Goal: Transaction & Acquisition: Purchase product/service

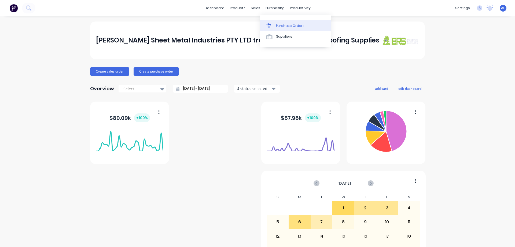
drag, startPoint x: 272, startPoint y: 19, endPoint x: 286, endPoint y: 25, distance: 15.0
click at [286, 25] on div "Purchase Orders" at bounding box center [290, 25] width 28 height 5
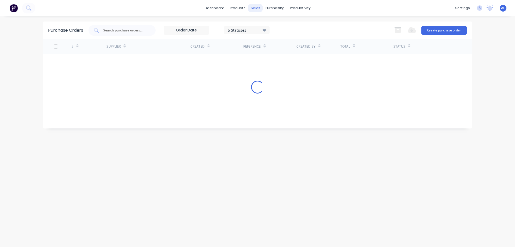
click at [256, 7] on div "sales" at bounding box center [255, 8] width 15 height 8
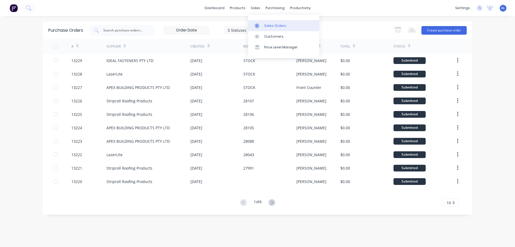
click at [270, 24] on div "Sales Orders" at bounding box center [275, 25] width 22 height 5
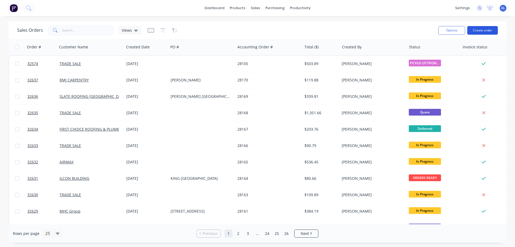
click at [484, 30] on button "Create order" at bounding box center [482, 30] width 31 height 9
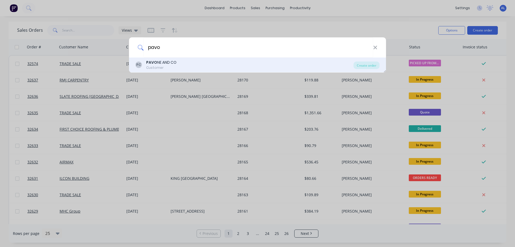
type input "pavo"
click at [177, 65] on div "PC [PERSON_NAME] NE AND CO Customer" at bounding box center [244, 65] width 218 height 10
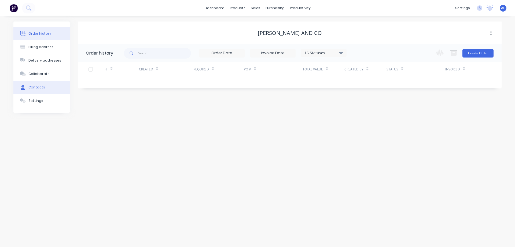
click at [42, 89] on div "Contacts" at bounding box center [36, 87] width 17 height 5
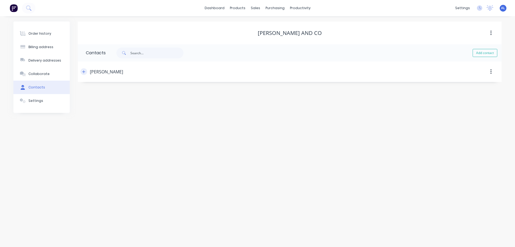
click at [83, 73] on button "button" at bounding box center [83, 71] width 7 height 7
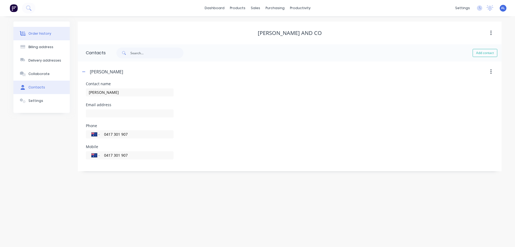
click at [48, 30] on button "Order history" at bounding box center [41, 33] width 56 height 13
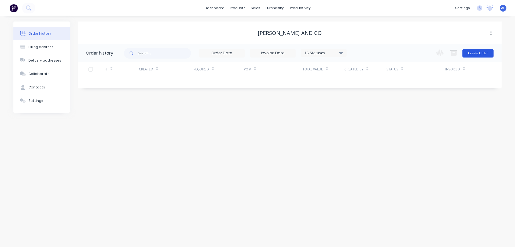
click at [488, 53] on button "Create Order" at bounding box center [477, 53] width 31 height 9
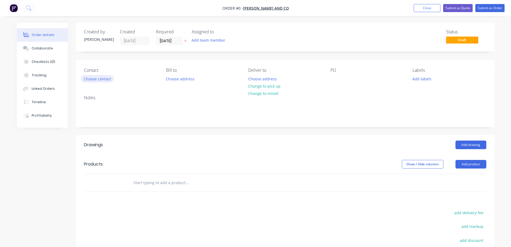
click at [104, 80] on button "Choose contact" at bounding box center [97, 78] width 33 height 7
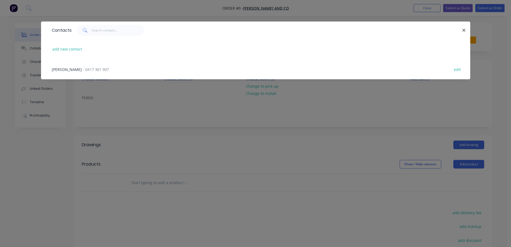
click at [90, 71] on span "- 0417 301 907" at bounding box center [96, 69] width 26 height 5
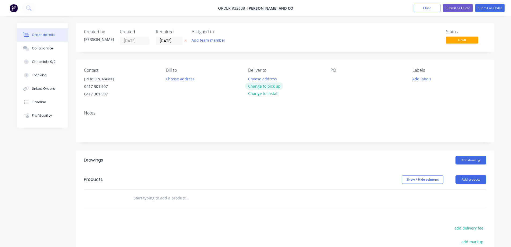
click at [277, 87] on button "Change to pick up" at bounding box center [264, 85] width 38 height 7
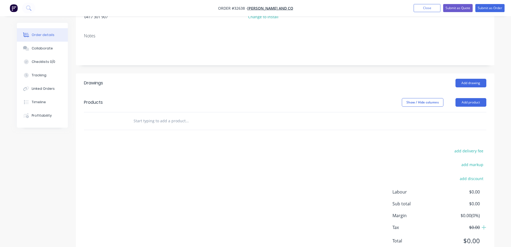
scroll to position [97, 0]
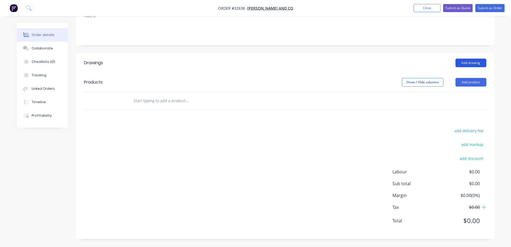
click at [466, 63] on button "Add drawing" at bounding box center [470, 62] width 31 height 9
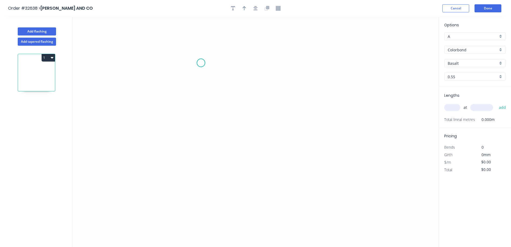
click at [201, 63] on icon "0" at bounding box center [255, 132] width 366 height 230
click at [200, 114] on icon "0" at bounding box center [255, 132] width 366 height 230
click at [276, 111] on icon "0 ?" at bounding box center [255, 132] width 366 height 230
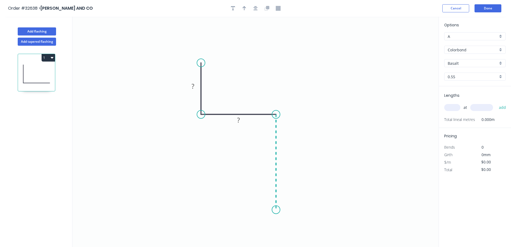
click at [275, 209] on icon "0 ? ?" at bounding box center [255, 132] width 366 height 230
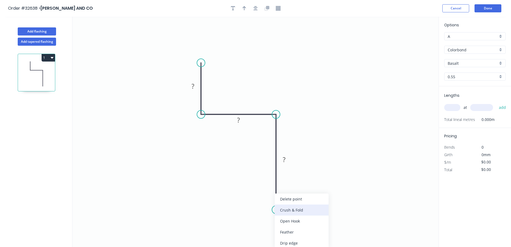
click at [299, 209] on div "Crush & Fold" at bounding box center [302, 209] width 54 height 11
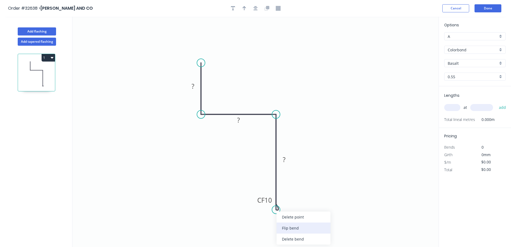
click at [312, 226] on div "Flip bend" at bounding box center [304, 227] width 54 height 11
click at [193, 84] on tspan "?" at bounding box center [193, 86] width 3 height 9
type input "$21.08"
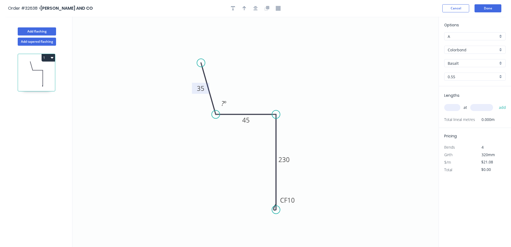
drag, startPoint x: 201, startPoint y: 115, endPoint x: 212, endPoint y: 103, distance: 16.3
click at [215, 115] on circle at bounding box center [216, 114] width 8 height 8
drag, startPoint x: 203, startPoint y: 64, endPoint x: 215, endPoint y: 79, distance: 19.6
click at [215, 79] on circle at bounding box center [215, 79] width 8 height 8
click at [256, 9] on icon "button" at bounding box center [255, 8] width 4 height 4
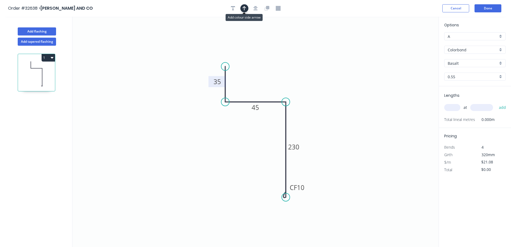
click at [247, 6] on button "button" at bounding box center [244, 8] width 8 height 8
drag, startPoint x: 386, startPoint y: 53, endPoint x: 277, endPoint y: 87, distance: 113.4
click at [277, 87] on icon at bounding box center [277, 80] width 5 height 17
click at [503, 63] on div "Basalt" at bounding box center [474, 63] width 61 height 8
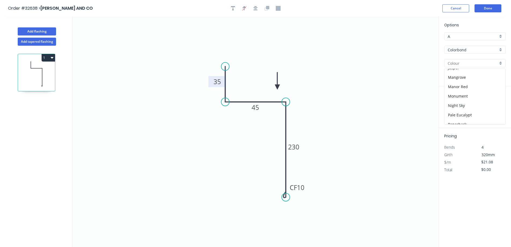
scroll to position [161, 0]
click at [476, 109] on div "Surfmist" at bounding box center [474, 109] width 61 height 9
type input "Surfmist"
click at [451, 107] on input "text" at bounding box center [452, 107] width 16 height 7
type input "2"
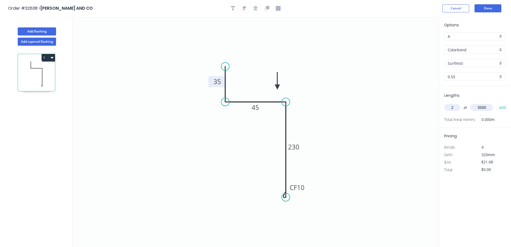
type input "3500"
click at [496, 103] on button "add" at bounding box center [502, 107] width 13 height 9
type input "$147.56"
click at [489, 9] on button "Done" at bounding box center [488, 8] width 27 height 8
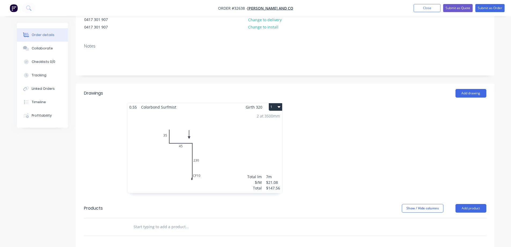
scroll to position [134, 0]
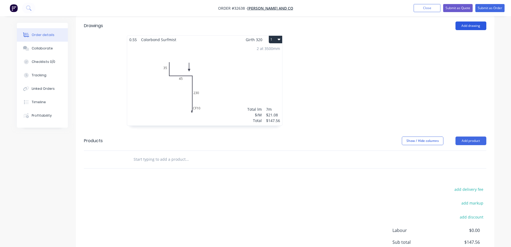
click at [469, 27] on button "Add drawing" at bounding box center [470, 25] width 31 height 9
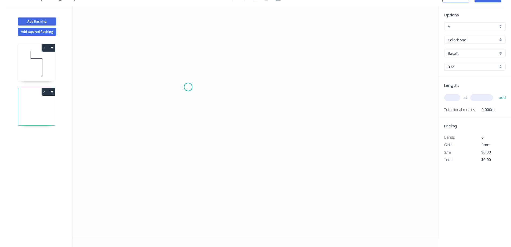
drag, startPoint x: 188, startPoint y: 87, endPoint x: 278, endPoint y: 80, distance: 90.6
click at [191, 86] on icon "0" at bounding box center [255, 122] width 366 height 230
click at [308, 86] on icon "0" at bounding box center [255, 122] width 366 height 230
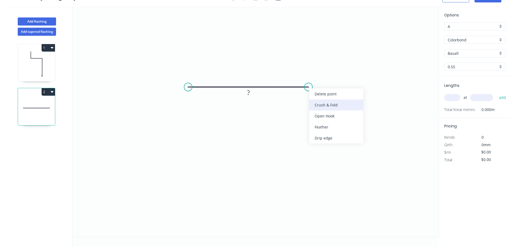
click at [345, 104] on div "Crush & Fold" at bounding box center [336, 104] width 54 height 11
click at [322, 103] on div "Flip bend" at bounding box center [334, 103] width 54 height 11
click at [249, 91] on tspan "?" at bounding box center [248, 92] width 3 height 9
type input "$11.67"
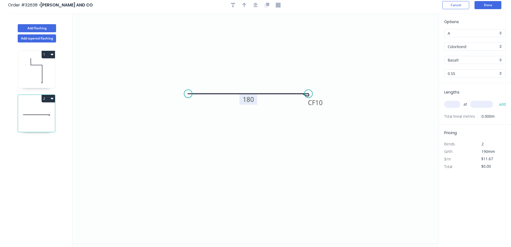
scroll to position [0, 0]
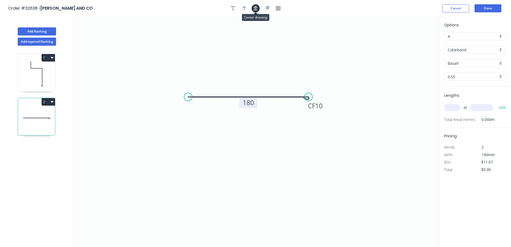
click at [254, 9] on icon "button" at bounding box center [255, 8] width 4 height 5
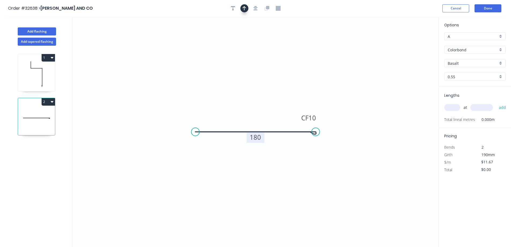
click at [244, 8] on icon "button" at bounding box center [244, 8] width 4 height 4
drag, startPoint x: 412, startPoint y: 42, endPoint x: 266, endPoint y: 111, distance: 161.5
click at [266, 111] on icon at bounding box center [265, 103] width 5 height 17
click at [501, 64] on div "Basalt" at bounding box center [474, 63] width 61 height 8
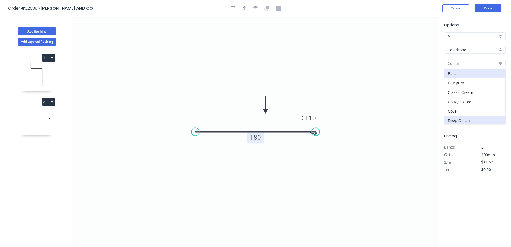
scroll to position [161, 0]
click at [480, 110] on div "Surfmist" at bounding box center [474, 109] width 61 height 9
type input "Surfmist"
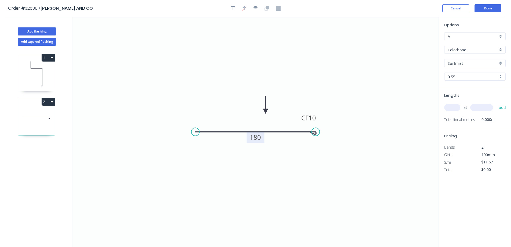
drag, startPoint x: 454, startPoint y: 107, endPoint x: 432, endPoint y: 105, distance: 22.4
click at [453, 107] on input "text" at bounding box center [452, 107] width 16 height 7
type input "1"
type input "840"
click at [496, 103] on button "add" at bounding box center [502, 107] width 13 height 9
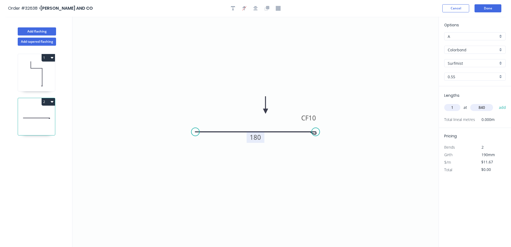
type input "$11.67"
click at [486, 8] on button "Done" at bounding box center [488, 8] width 27 height 8
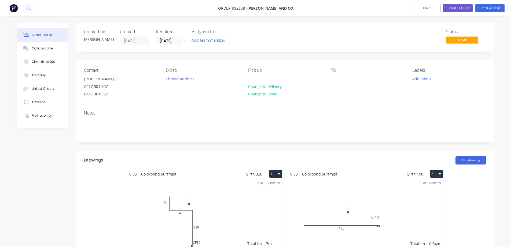
click at [14, 9] on img "button" at bounding box center [14, 8] width 8 height 8
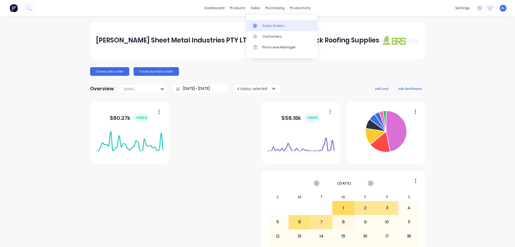
click at [275, 24] on div "Sales Orders" at bounding box center [273, 25] width 22 height 5
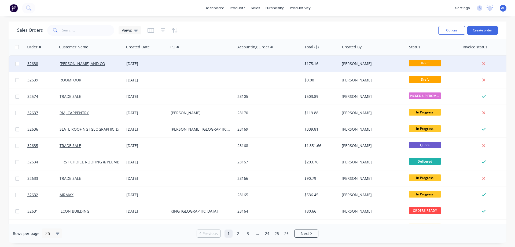
click at [325, 63] on div "$175.16" at bounding box center [319, 63] width 31 height 5
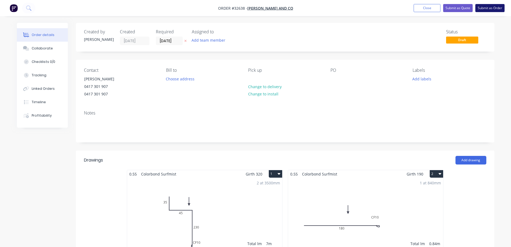
click at [490, 8] on button "Submit as Order" at bounding box center [489, 8] width 29 height 8
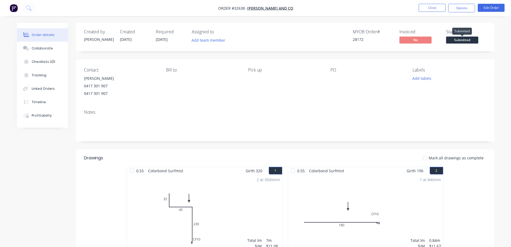
click at [459, 39] on span "Submitted" at bounding box center [462, 39] width 32 height 7
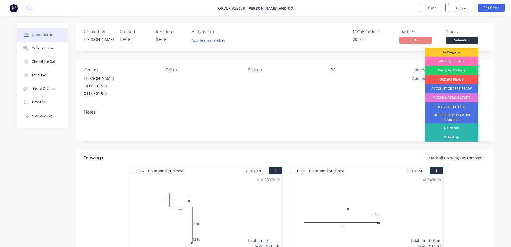
click at [449, 51] on div "In Progress" at bounding box center [452, 51] width 54 height 9
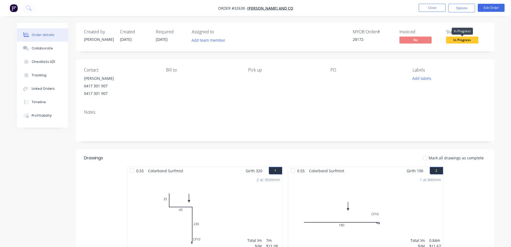
click at [459, 41] on span "In Progress" at bounding box center [462, 39] width 32 height 7
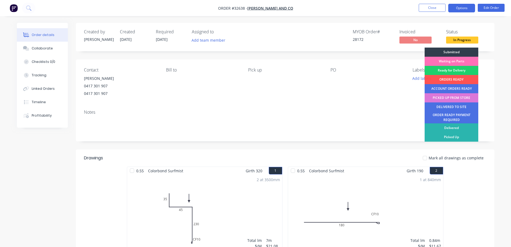
click at [464, 8] on button "Options" at bounding box center [461, 8] width 27 height 9
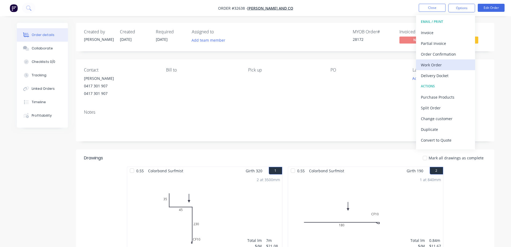
click at [440, 61] on div "Work Order" at bounding box center [445, 65] width 49 height 8
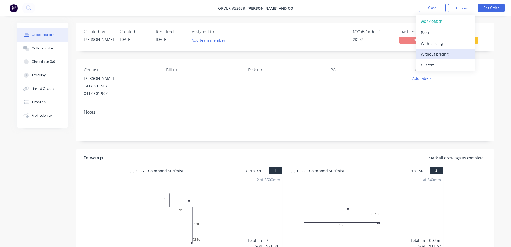
click at [446, 56] on div "Without pricing" at bounding box center [445, 54] width 49 height 8
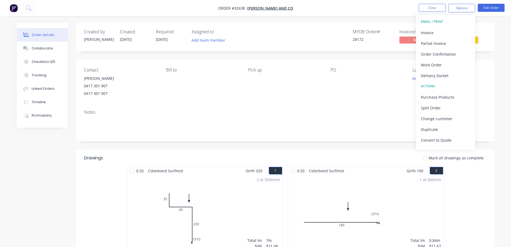
click at [493, 35] on div "Created by [PERSON_NAME] Created [DATE] Required [DATE] Assigned to Add team me…" at bounding box center [285, 37] width 418 height 28
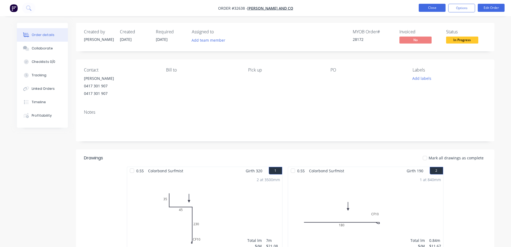
click at [435, 8] on button "Close" at bounding box center [432, 8] width 27 height 8
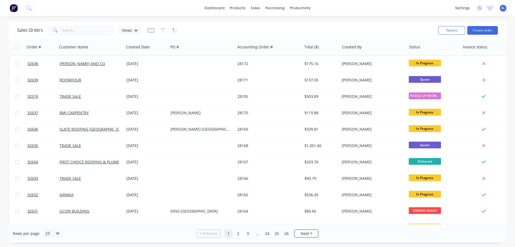
click at [14, 8] on img at bounding box center [14, 8] width 8 height 8
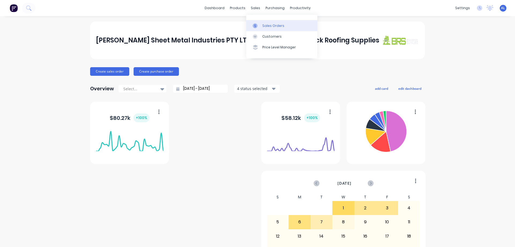
click at [266, 25] on div "Sales Orders" at bounding box center [273, 25] width 22 height 5
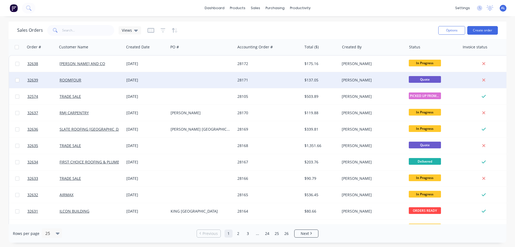
click at [91, 81] on div "ROOMFOUR" at bounding box center [90, 79] width 60 height 5
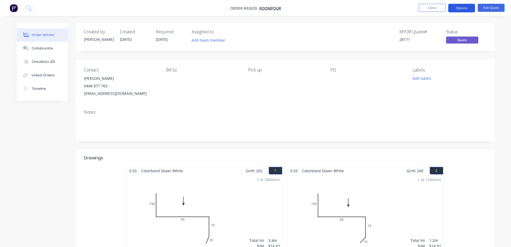
click at [469, 8] on button "Options" at bounding box center [461, 8] width 27 height 9
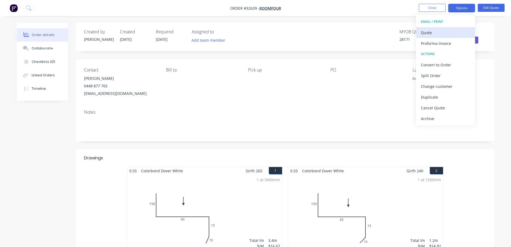
click at [432, 35] on div "Quote" at bounding box center [445, 33] width 49 height 8
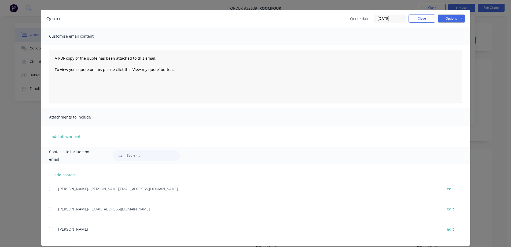
scroll to position [18, 0]
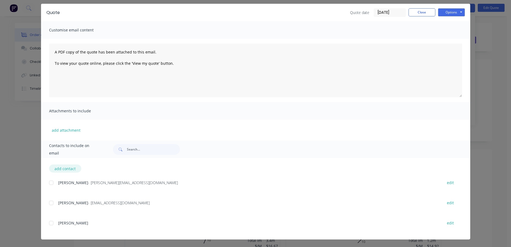
click at [67, 168] on button "add contact" at bounding box center [65, 168] width 32 height 8
select select "AU"
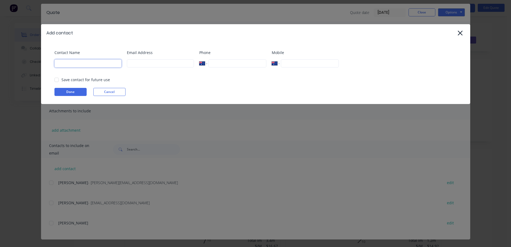
drag, startPoint x: 70, startPoint y: 64, endPoint x: 78, endPoint y: 87, distance: 24.9
click at [70, 64] on input at bounding box center [87, 63] width 67 height 8
type input "[PERSON_NAME]"
drag, startPoint x: 176, startPoint y: 66, endPoint x: 189, endPoint y: 63, distance: 12.9
click at [176, 66] on input at bounding box center [160, 63] width 67 height 8
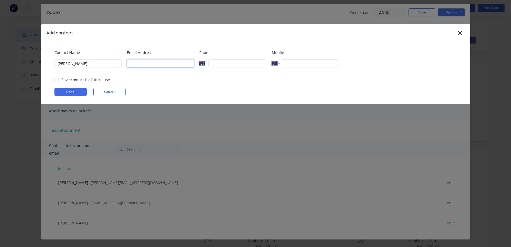
paste input "[PERSON_NAME] <[PERSON_NAME][EMAIL_ADDRESS][DOMAIN_NAME]>"
type input "[PERSON_NAME][EMAIL_ADDRESS][DOMAIN_NAME]"
drag, startPoint x: 299, startPoint y: 60, endPoint x: 349, endPoint y: 60, distance: 49.9
click at [299, 60] on input "tel" at bounding box center [310, 63] width 58 height 8
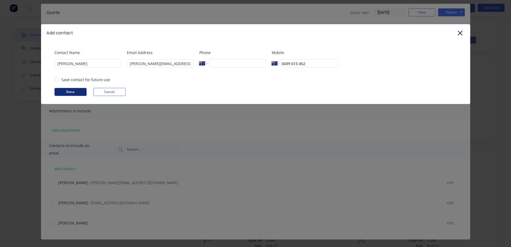
drag, startPoint x: 56, startPoint y: 79, endPoint x: 71, endPoint y: 88, distance: 16.8
click at [56, 79] on div at bounding box center [56, 79] width 11 height 11
type input "0439 615 452"
click at [75, 91] on button "Done" at bounding box center [70, 92] width 32 height 8
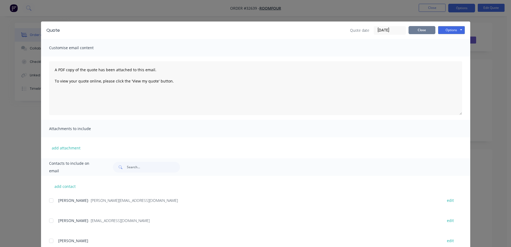
click at [416, 30] on button "Close" at bounding box center [422, 30] width 27 height 8
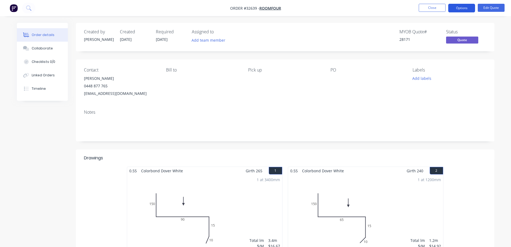
click at [461, 11] on button "Options" at bounding box center [461, 8] width 27 height 9
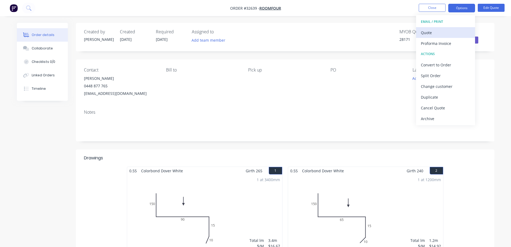
click at [449, 30] on div "Quote" at bounding box center [445, 33] width 49 height 8
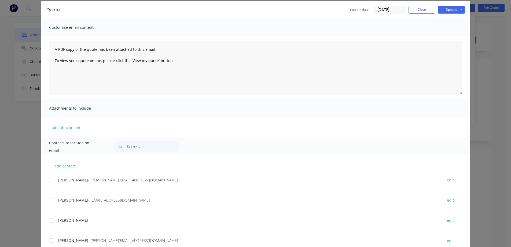
scroll to position [38, 0]
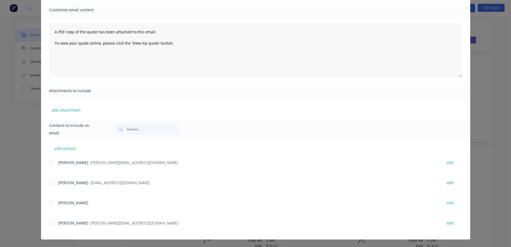
drag, startPoint x: 49, startPoint y: 221, endPoint x: 171, endPoint y: 175, distance: 130.1
click at [49, 221] on div at bounding box center [51, 222] width 11 height 11
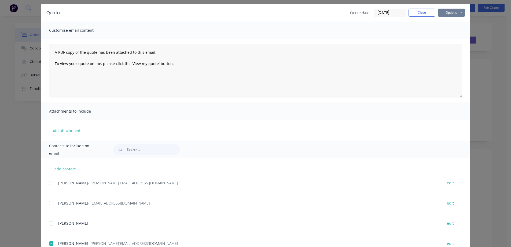
scroll to position [0, 0]
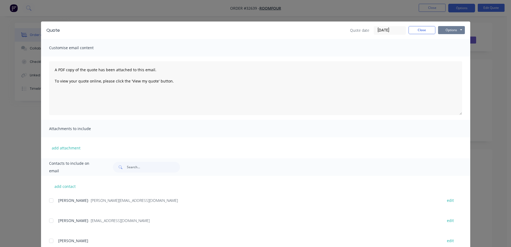
click at [451, 30] on button "Options" at bounding box center [451, 30] width 27 height 8
click at [456, 57] on button "Email" at bounding box center [455, 57] width 34 height 9
click at [420, 31] on button "Close" at bounding box center [422, 30] width 27 height 8
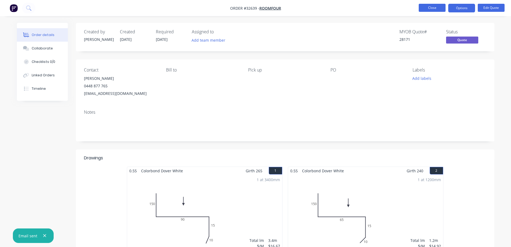
click at [438, 6] on button "Close" at bounding box center [432, 8] width 27 height 8
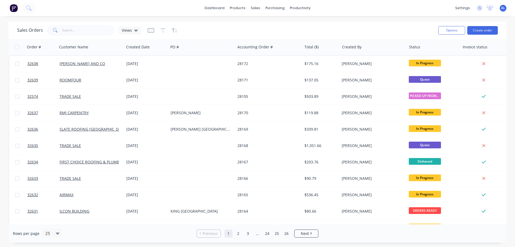
click at [15, 7] on img at bounding box center [14, 8] width 8 height 8
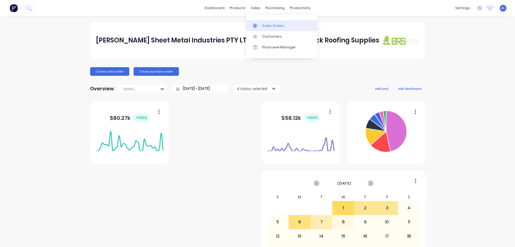
click at [272, 25] on div "Sales Orders" at bounding box center [273, 25] width 22 height 5
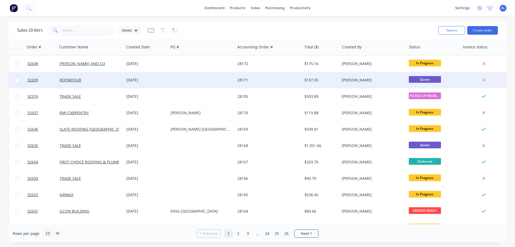
click at [193, 82] on div at bounding box center [201, 80] width 67 height 16
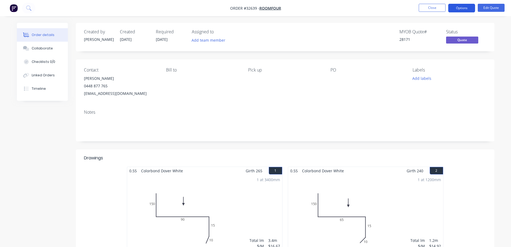
click at [467, 8] on button "Options" at bounding box center [461, 8] width 27 height 9
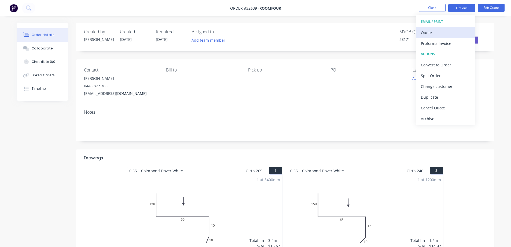
click at [444, 32] on div "Quote" at bounding box center [445, 33] width 49 height 8
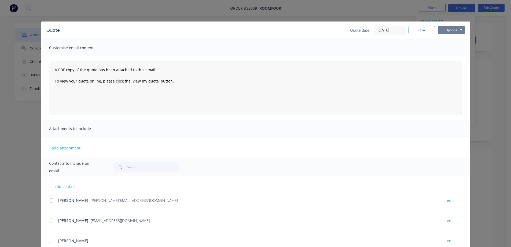
click at [456, 33] on button "Options" at bounding box center [451, 30] width 27 height 8
click at [401, 26] on label "[DATE]" at bounding box center [390, 30] width 32 height 9
click at [401, 26] on input "[DATE]" at bounding box center [390, 30] width 32 height 8
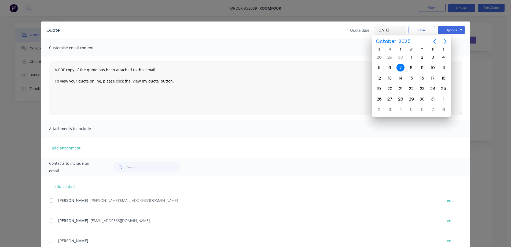
drag, startPoint x: 471, startPoint y: 24, endPoint x: 475, endPoint y: 25, distance: 3.8
click at [475, 25] on div "Quote Quote date [DATE] Close Options Preview Print Email Customise email conte…" at bounding box center [255, 123] width 511 height 247
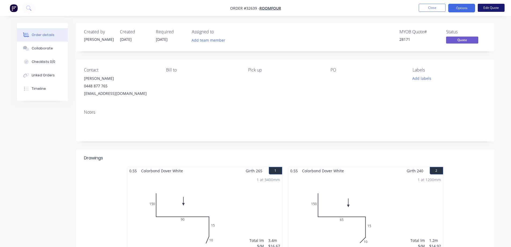
click at [491, 9] on button "Edit Quote" at bounding box center [491, 8] width 27 height 8
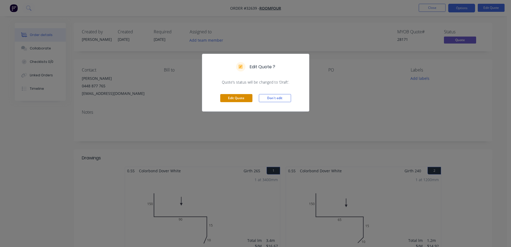
click at [239, 96] on button "Edit Quote" at bounding box center [236, 98] width 32 height 8
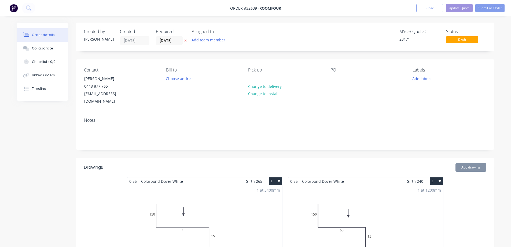
scroll to position [188, 0]
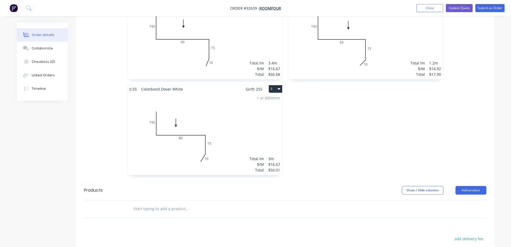
click at [257, 39] on div "1 at 3400mm Total lm $/M Total 3.4m $16.67 $56.68" at bounding box center [204, 38] width 155 height 82
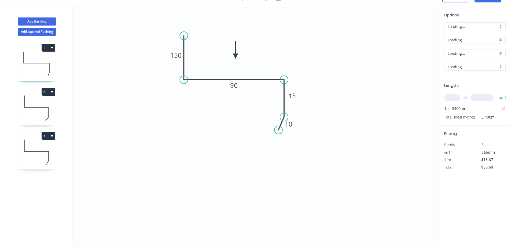
scroll to position [10, 0]
drag, startPoint x: 285, startPoint y: 80, endPoint x: 285, endPoint y: 85, distance: 5.4
click at [285, 85] on icon "0 150 90 15 10" at bounding box center [255, 122] width 366 height 230
drag, startPoint x: 285, startPoint y: 80, endPoint x: 285, endPoint y: 83, distance: 3.0
click at [285, 83] on circle at bounding box center [284, 80] width 8 height 8
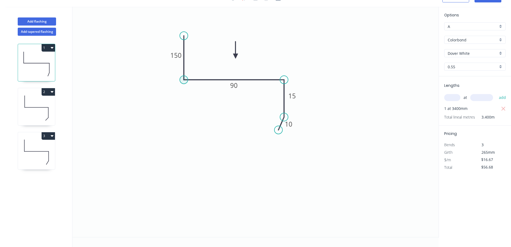
click at [184, 78] on circle at bounding box center [184, 80] width 8 height 8
drag, startPoint x: 185, startPoint y: 80, endPoint x: 187, endPoint y: 70, distance: 9.6
click at [187, 76] on circle at bounding box center [187, 80] width 8 height 8
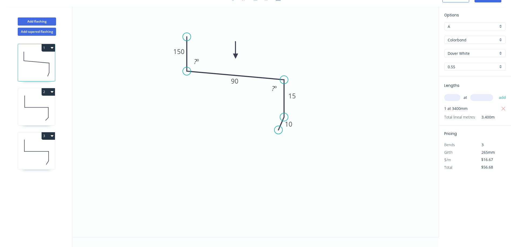
drag, startPoint x: 183, startPoint y: 37, endPoint x: 187, endPoint y: 37, distance: 4.0
click at [187, 37] on circle at bounding box center [187, 37] width 8 height 8
click at [199, 60] on tspan "º" at bounding box center [198, 61] width 2 height 9
click at [302, 139] on div "Delete point" at bounding box center [306, 136] width 54 height 11
type input "$0.00"
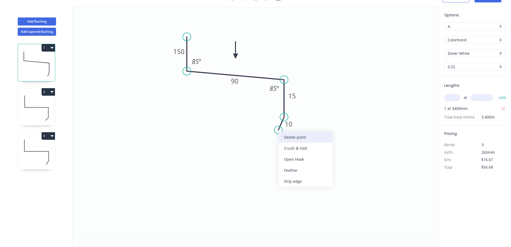
type input "$0.00"
click at [304, 156] on div "Feather" at bounding box center [311, 157] width 54 height 11
type input "$16.67"
type input "$56.68"
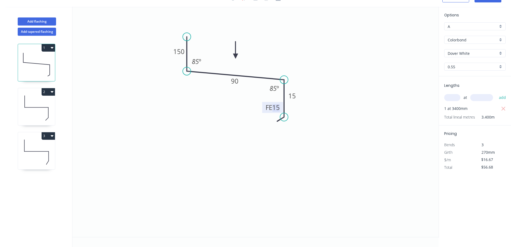
click at [278, 108] on tspan "15" at bounding box center [276, 107] width 8 height 9
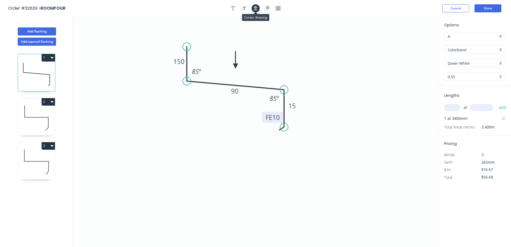
click at [255, 11] on button "button" at bounding box center [256, 8] width 8 height 8
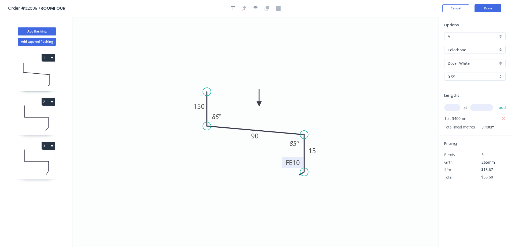
drag, startPoint x: 239, startPoint y: 67, endPoint x: 399, endPoint y: 91, distance: 161.6
click at [260, 103] on icon at bounding box center [259, 97] width 5 height 17
click at [484, 8] on button "Done" at bounding box center [488, 8] width 27 height 8
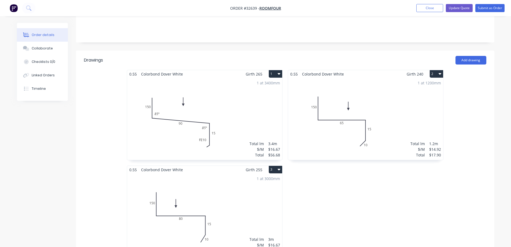
click at [392, 107] on div "1 at 1200mm Total lm $/M Total 1.2m $14.92 $17.90" at bounding box center [365, 119] width 155 height 82
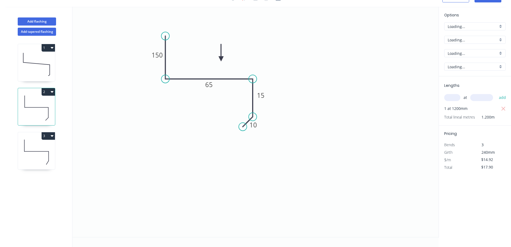
scroll to position [10, 0]
click at [263, 135] on div "Delete point" at bounding box center [269, 135] width 54 height 11
type input "$0.00"
click at [268, 156] on div "Feather" at bounding box center [279, 156] width 54 height 11
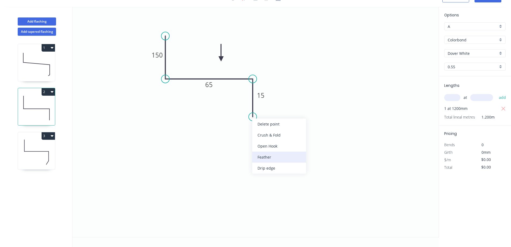
type input "$16.67"
type input "$20.00"
click at [248, 109] on tspan "15" at bounding box center [245, 106] width 8 height 9
type input "$14.92"
type input "$17.90"
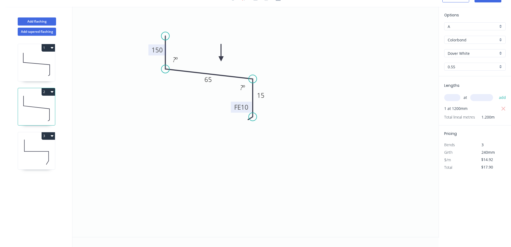
drag, startPoint x: 164, startPoint y: 78, endPoint x: 163, endPoint y: 52, distance: 26.3
click at [164, 67] on circle at bounding box center [165, 69] width 8 height 8
drag, startPoint x: 166, startPoint y: 35, endPoint x: 166, endPoint y: 19, distance: 16.9
click at [166, 19] on circle at bounding box center [165, 21] width 8 height 8
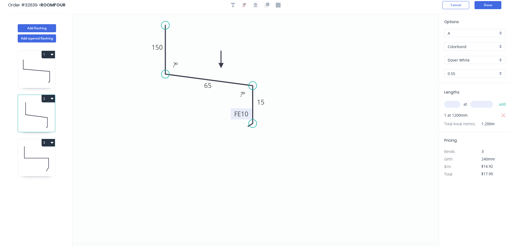
scroll to position [0, 0]
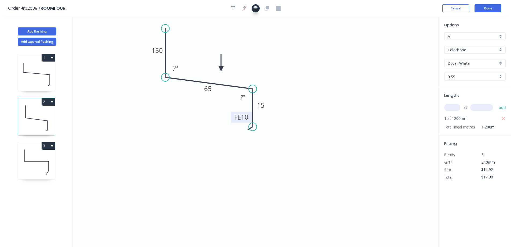
click at [257, 8] on icon "button" at bounding box center [255, 8] width 4 height 4
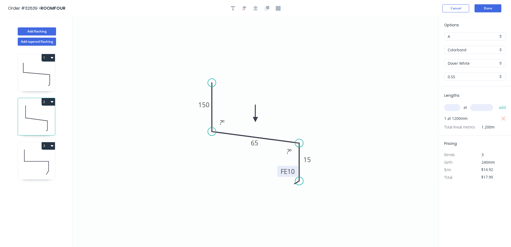
drag, startPoint x: 222, startPoint y: 68, endPoint x: 285, endPoint y: 136, distance: 93.4
click at [255, 120] on icon at bounding box center [255, 113] width 5 height 17
drag, startPoint x: 222, startPoint y: 123, endPoint x: 275, endPoint y: 119, distance: 52.7
click at [223, 123] on tspan "º" at bounding box center [223, 122] width 2 height 9
click at [492, 8] on button "Done" at bounding box center [488, 8] width 27 height 8
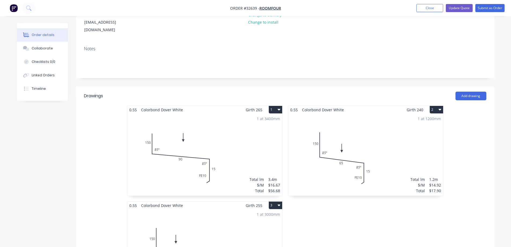
scroll to position [134, 0]
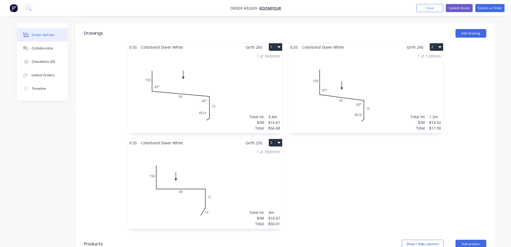
click at [240, 178] on div "1 at 3000mm Total lm $/M Total 3m $16.67 $50.01" at bounding box center [204, 187] width 155 height 82
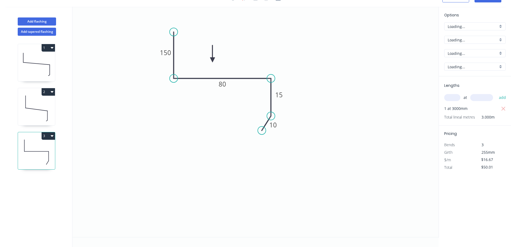
scroll to position [10, 0]
drag, startPoint x: 271, startPoint y: 77, endPoint x: 273, endPoint y: 91, distance: 14.4
click at [274, 91] on circle at bounding box center [274, 92] width 8 height 8
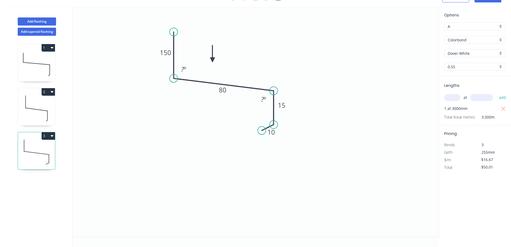
drag, startPoint x: 272, startPoint y: 118, endPoint x: 275, endPoint y: 124, distance: 7.5
click at [275, 124] on circle at bounding box center [274, 124] width 8 height 8
click at [293, 137] on div "Delete point" at bounding box center [290, 138] width 54 height 11
type input "$0.00"
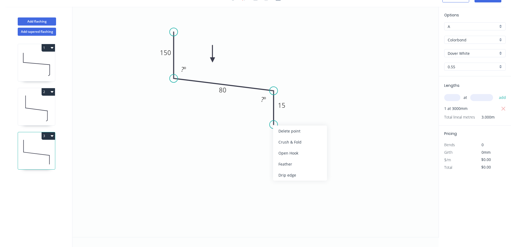
click at [292, 163] on div "Feather" at bounding box center [300, 163] width 54 height 11
type input "$16.67"
type input "$50.01"
click at [267, 115] on tspan "15" at bounding box center [266, 114] width 8 height 9
click at [185, 69] on tspan "º" at bounding box center [185, 69] width 2 height 9
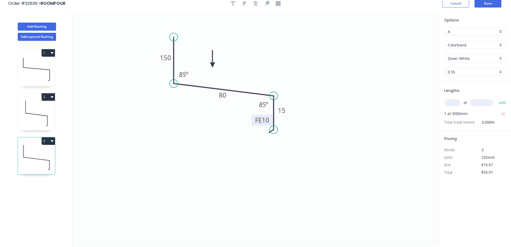
scroll to position [0, 0]
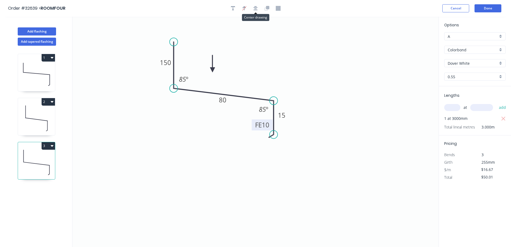
drag, startPoint x: 253, startPoint y: 9, endPoint x: 230, endPoint y: 23, distance: 27.2
click at [254, 9] on icon "button" at bounding box center [255, 8] width 4 height 5
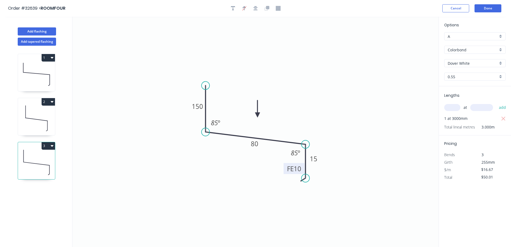
drag, startPoint x: 213, startPoint y: 69, endPoint x: 361, endPoint y: 122, distance: 157.1
click at [258, 115] on icon at bounding box center [257, 108] width 5 height 17
click at [487, 11] on button "Done" at bounding box center [488, 8] width 27 height 8
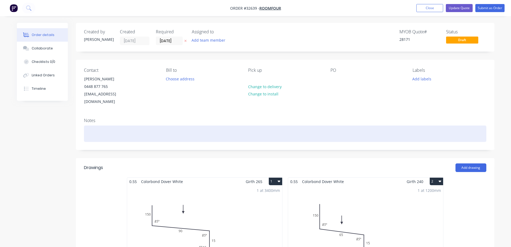
drag, startPoint x: 98, startPoint y: 127, endPoint x: 171, endPoint y: 141, distance: 74.4
click at [98, 126] on div at bounding box center [285, 133] width 402 height 16
click at [105, 125] on div "PAYMENT IS MADE ON PICK UP. WE DONT DO ACCOUNTS" at bounding box center [285, 133] width 402 height 16
click at [212, 125] on div "PAYMENT MUSTBE MADE ON PICK UP. WE DONT DO ACCOUNTS" at bounding box center [285, 133] width 402 height 16
click at [115, 126] on div "PAYMENT MUSTBE MADE ON PICK UP." at bounding box center [285, 133] width 402 height 16
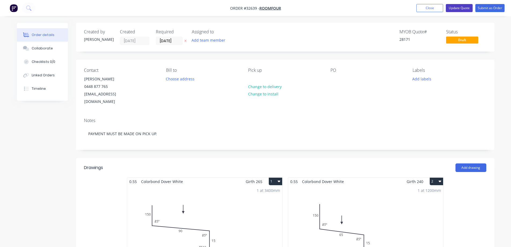
click at [462, 7] on button "Update Quote" at bounding box center [459, 8] width 27 height 8
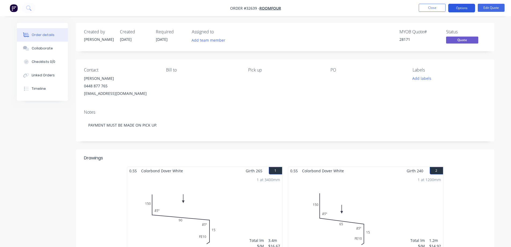
click at [465, 7] on button "Options" at bounding box center [461, 8] width 27 height 9
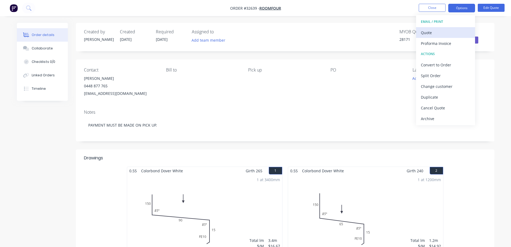
click at [435, 33] on div "Quote" at bounding box center [445, 33] width 49 height 8
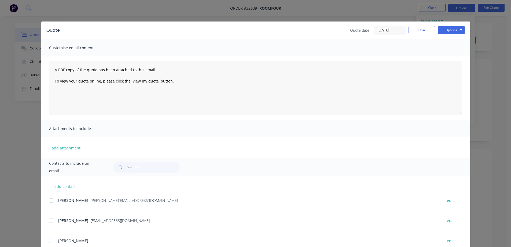
scroll to position [38, 0]
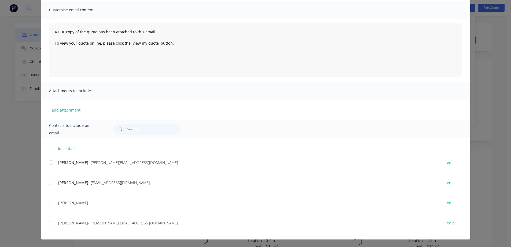
click at [47, 223] on div at bounding box center [51, 222] width 11 height 11
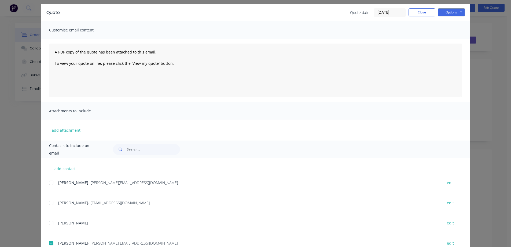
scroll to position [0, 0]
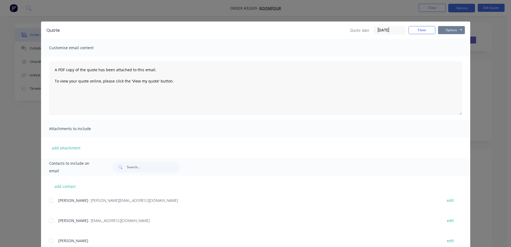
click at [453, 29] on button "Options" at bounding box center [451, 30] width 27 height 8
click at [454, 56] on button "Email" at bounding box center [455, 57] width 34 height 9
click at [426, 29] on button "Close" at bounding box center [422, 30] width 27 height 8
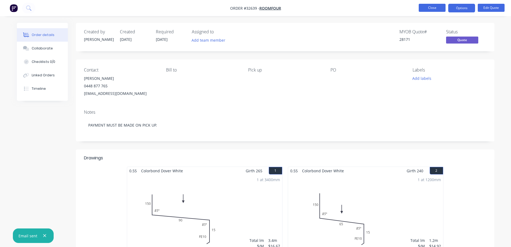
click at [427, 8] on button "Close" at bounding box center [432, 8] width 27 height 8
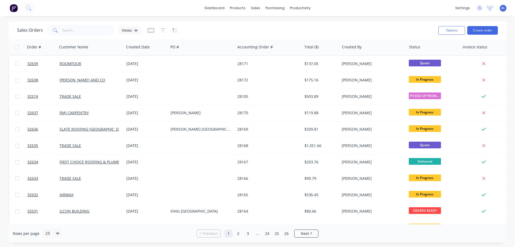
click at [16, 6] on img at bounding box center [14, 8] width 8 height 8
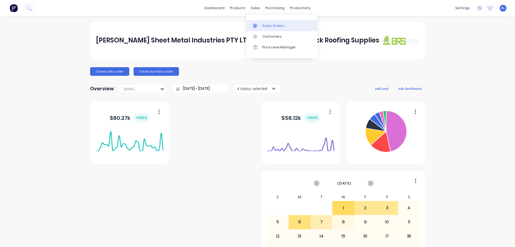
click at [269, 27] on div "Sales Orders" at bounding box center [273, 25] width 22 height 5
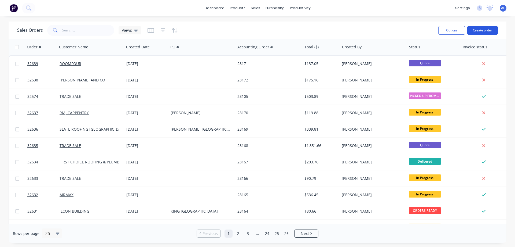
click at [483, 31] on button "Create order" at bounding box center [482, 30] width 31 height 9
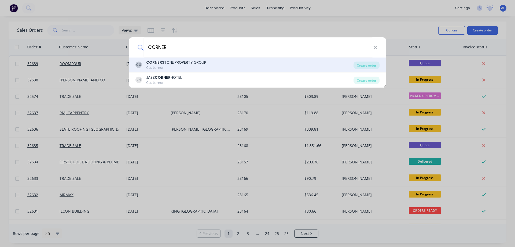
type input "CORNER"
click at [166, 66] on div "CORNER STONE PROPERTY GROUP Customer" at bounding box center [176, 65] width 60 height 10
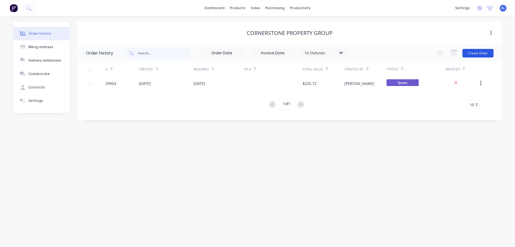
click at [472, 51] on button "Create Order" at bounding box center [477, 53] width 31 height 9
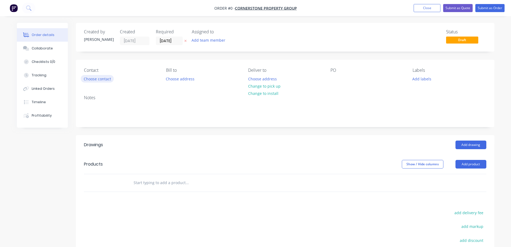
click at [103, 79] on button "Choose contact" at bounding box center [97, 78] width 33 height 7
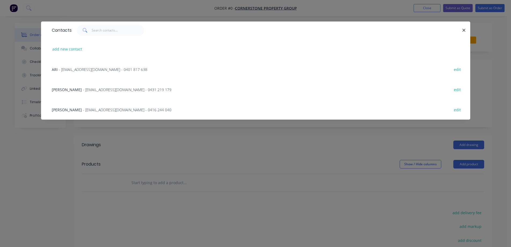
click at [91, 111] on span "- [EMAIL_ADDRESS][DOMAIN_NAME] - 0416 244 040" at bounding box center [127, 109] width 89 height 5
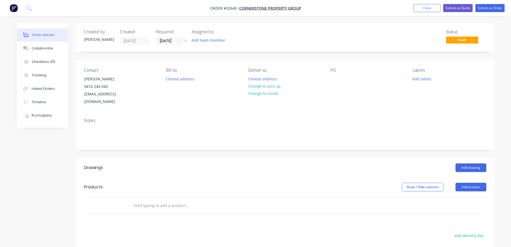
drag, startPoint x: 258, startPoint y: 87, endPoint x: 306, endPoint y: 89, distance: 47.5
click at [259, 87] on button "Change to pick up" at bounding box center [264, 85] width 38 height 7
click at [332, 81] on div at bounding box center [334, 79] width 9 height 8
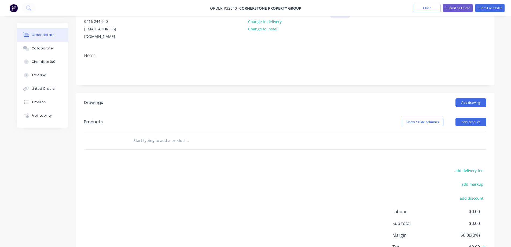
scroll to position [97, 0]
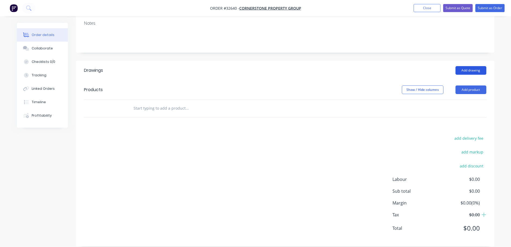
click at [464, 66] on button "Add drawing" at bounding box center [470, 70] width 31 height 9
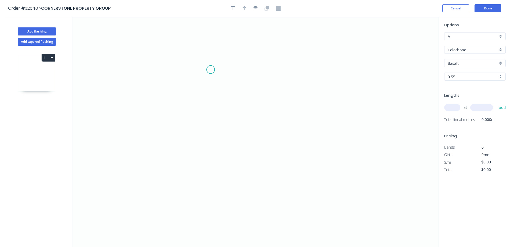
click at [211, 70] on icon "0" at bounding box center [255, 132] width 366 height 230
click at [211, 174] on icon "0" at bounding box center [255, 132] width 366 height 230
click at [254, 171] on icon "0 ?" at bounding box center [255, 132] width 366 height 230
click at [253, 144] on icon "0 ? ?" at bounding box center [255, 132] width 366 height 230
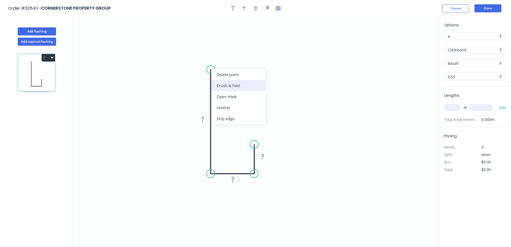
click at [241, 84] on div "Crush & Fold" at bounding box center [238, 85] width 54 height 11
click at [236, 81] on div "Flip bend" at bounding box center [239, 84] width 54 height 11
drag, startPoint x: 206, startPoint y: 120, endPoint x: 221, endPoint y: 115, distance: 15.9
click at [207, 119] on rect at bounding box center [202, 120] width 11 height 8
type input "$25.01"
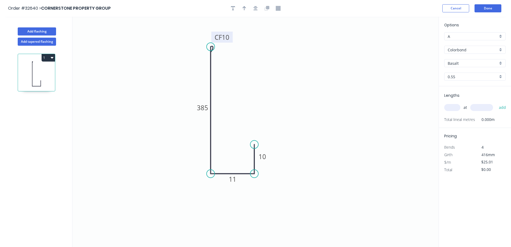
drag, startPoint x: 212, startPoint y: 62, endPoint x: 214, endPoint y: 29, distance: 32.8
click at [209, 43] on circle at bounding box center [211, 47] width 8 height 8
click at [256, 7] on icon "button" at bounding box center [255, 8] width 4 height 4
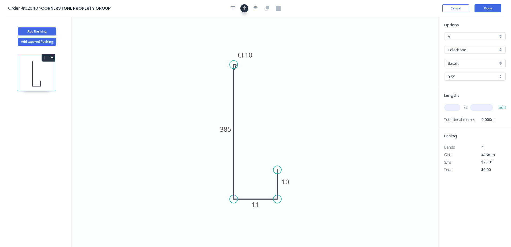
click at [245, 7] on icon "button" at bounding box center [244, 8] width 4 height 5
click at [412, 42] on icon at bounding box center [411, 37] width 5 height 17
click at [412, 42] on icon at bounding box center [412, 36] width 5 height 17
click at [412, 42] on icon at bounding box center [417, 38] width 16 height 16
click at [413, 42] on icon at bounding box center [418, 42] width 17 height 5
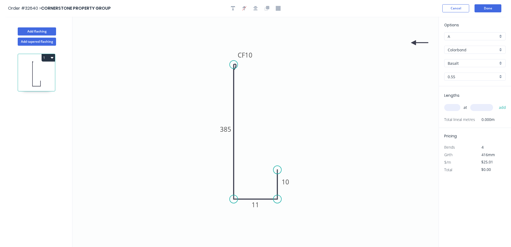
click at [414, 43] on icon at bounding box center [419, 42] width 17 height 5
click at [415, 43] on icon at bounding box center [419, 43] width 17 height 5
click at [415, 43] on icon at bounding box center [419, 48] width 16 height 16
click at [415, 44] on icon at bounding box center [419, 48] width 16 height 16
click at [415, 45] on icon at bounding box center [419, 48] width 16 height 16
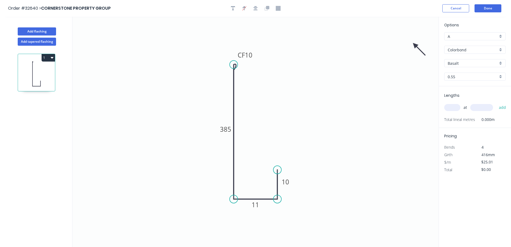
click at [415, 46] on icon at bounding box center [419, 49] width 16 height 16
click at [416, 49] on icon at bounding box center [419, 50] width 16 height 16
click at [416, 51] on icon at bounding box center [421, 53] width 16 height 16
drag, startPoint x: 397, startPoint y: 59, endPoint x: 276, endPoint y: 91, distance: 125.6
click at [305, 88] on icon at bounding box center [313, 80] width 16 height 16
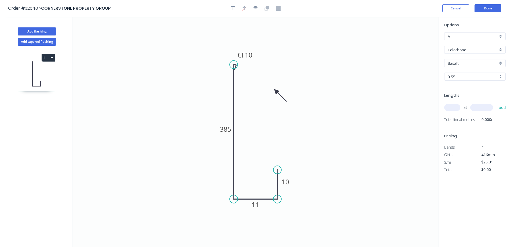
click at [278, 92] on icon at bounding box center [281, 95] width 16 height 16
click at [276, 93] on icon at bounding box center [276, 97] width 5 height 17
click at [275, 93] on icon at bounding box center [272, 95] width 16 height 16
drag, startPoint x: 275, startPoint y: 90, endPoint x: 207, endPoint y: 97, distance: 68.0
click at [207, 97] on icon at bounding box center [200, 97] width 17 height 5
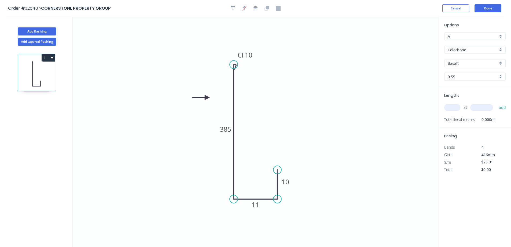
click at [501, 63] on div "Basalt" at bounding box center [474, 63] width 61 height 8
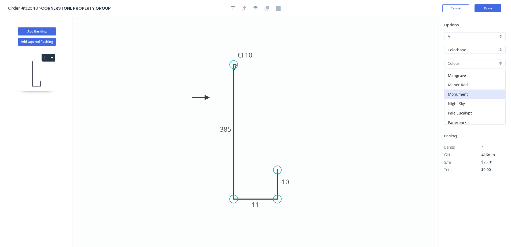
scroll to position [188, 0]
click at [474, 100] on div "Wallaby" at bounding box center [474, 101] width 61 height 9
type input "Wallaby"
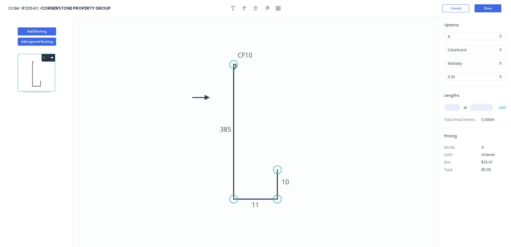
click at [454, 108] on input "text" at bounding box center [452, 107] width 16 height 7
type input "1"
type input "630"
click at [496, 103] on button "add" at bounding box center [502, 107] width 13 height 9
type input "$25.01"
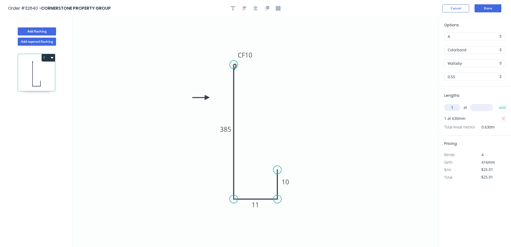
type input "1"
type input "1135"
click at [496, 103] on button "add" at bounding box center [502, 107] width 13 height 9
type input "$53.40"
type input "1"
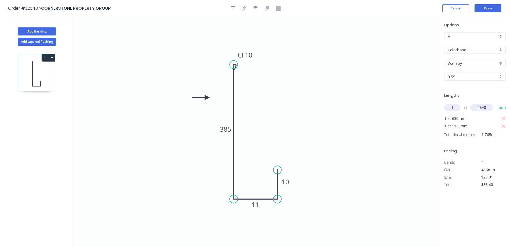
type input "4540"
click at [496, 103] on button "add" at bounding box center [502, 107] width 13 height 9
type input "$166.94"
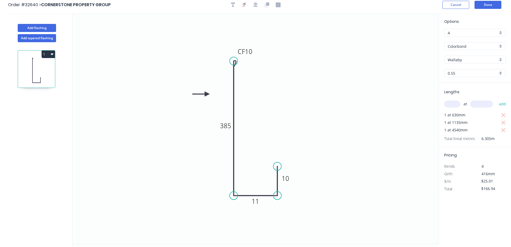
scroll to position [0, 0]
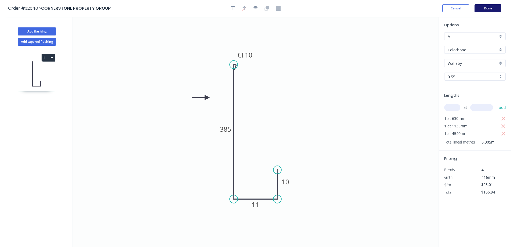
click at [487, 8] on button "Done" at bounding box center [488, 8] width 27 height 8
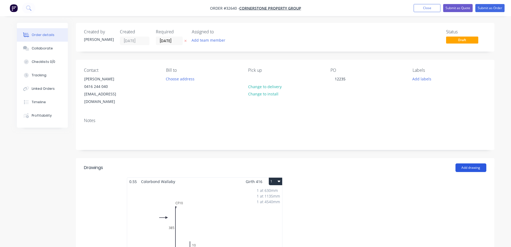
click at [472, 163] on button "Add drawing" at bounding box center [470, 167] width 31 height 9
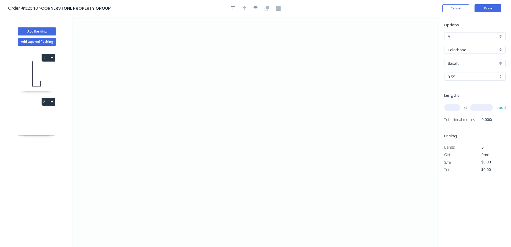
click at [453, 106] on input "text" at bounding box center [452, 107] width 16 height 7
click at [461, 9] on button "Cancel" at bounding box center [455, 8] width 27 height 8
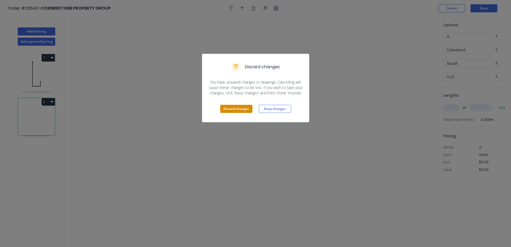
click at [238, 109] on button "Discard changes" at bounding box center [236, 109] width 32 height 8
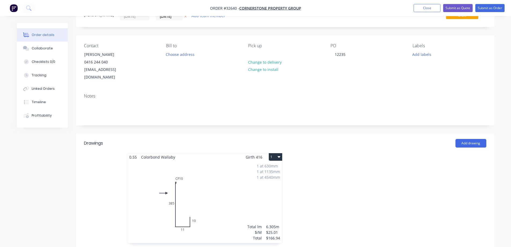
scroll to position [54, 0]
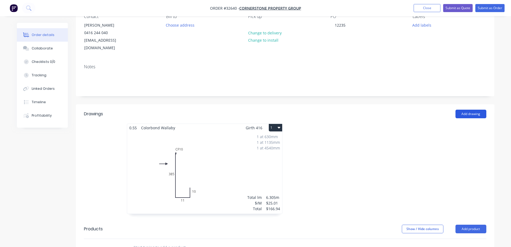
click at [469, 109] on button "Add drawing" at bounding box center [470, 113] width 31 height 9
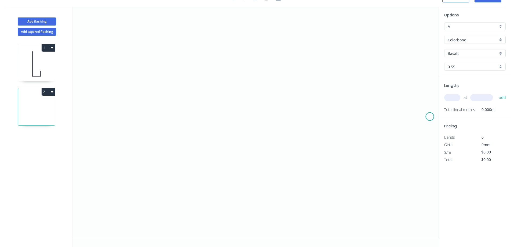
scroll to position [10, 0]
click at [222, 62] on icon "0" at bounding box center [255, 122] width 366 height 230
drag, startPoint x: 222, startPoint y: 118, endPoint x: 252, endPoint y: 142, distance: 38.8
click at [222, 119] on icon "0" at bounding box center [255, 122] width 366 height 230
drag, startPoint x: 273, startPoint y: 120, endPoint x: 194, endPoint y: 139, distance: 81.1
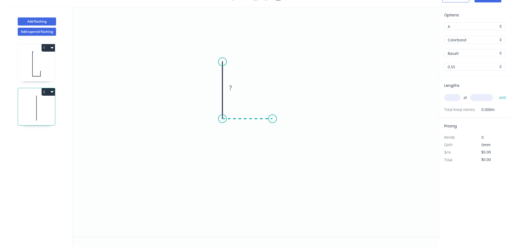
click at [273, 120] on icon "0 ?" at bounding box center [255, 122] width 366 height 230
drag, startPoint x: 215, startPoint y: 86, endPoint x: 266, endPoint y: 85, distance: 51.0
click at [220, 85] on g "?" at bounding box center [214, 87] width 17 height 11
type input "$6.26"
drag, startPoint x: 217, startPoint y: 86, endPoint x: 229, endPoint y: 80, distance: 13.0
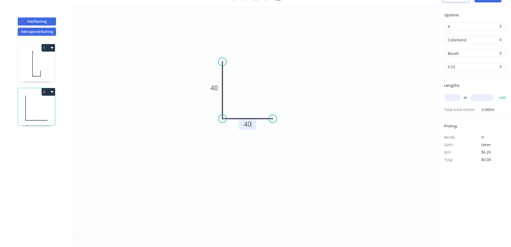
click at [219, 86] on g "40" at bounding box center [214, 87] width 11 height 9
drag, startPoint x: 276, startPoint y: 120, endPoint x: 296, endPoint y: 122, distance: 20.0
click at [296, 122] on circle at bounding box center [296, 119] width 8 height 8
drag, startPoint x: 223, startPoint y: 60, endPoint x: 223, endPoint y: 50, distance: 9.9
click at [223, 50] on circle at bounding box center [222, 50] width 8 height 8
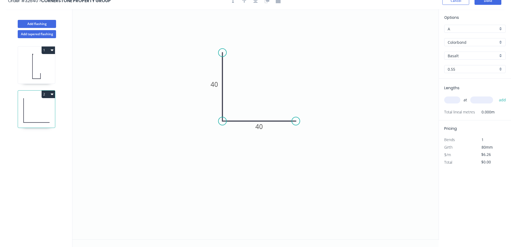
scroll to position [0, 0]
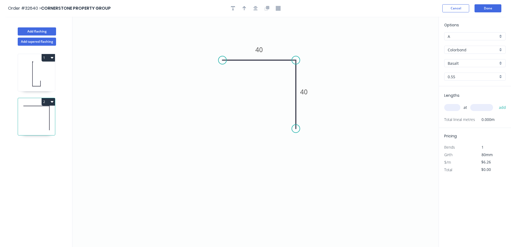
drag, startPoint x: 226, startPoint y: 128, endPoint x: 296, endPoint y: 63, distance: 95.7
click at [296, 63] on circle at bounding box center [296, 60] width 8 height 8
drag, startPoint x: 255, startPoint y: 9, endPoint x: 251, endPoint y: 9, distance: 3.2
click at [255, 9] on icon "button" at bounding box center [255, 8] width 4 height 4
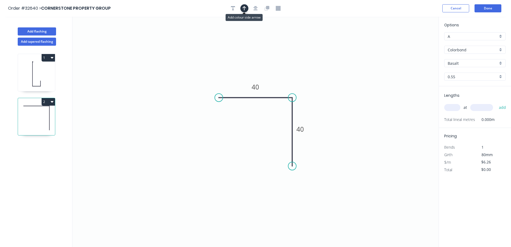
click at [245, 7] on icon "button" at bounding box center [244, 8] width 4 height 4
drag, startPoint x: 411, startPoint y: 42, endPoint x: 279, endPoint y: 77, distance: 137.1
click at [279, 77] on icon at bounding box center [278, 70] width 5 height 17
drag, startPoint x: 502, startPoint y: 62, endPoint x: 495, endPoint y: 65, distance: 7.7
click at [502, 62] on div "Basalt" at bounding box center [474, 63] width 61 height 8
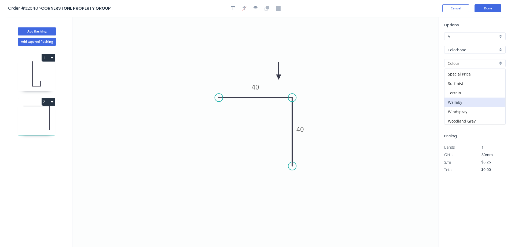
scroll to position [189, 0]
click at [476, 98] on div "Wallaby" at bounding box center [474, 100] width 61 height 9
type input "Wallaby"
drag, startPoint x: 452, startPoint y: 106, endPoint x: 433, endPoint y: 107, distance: 19.3
click at [453, 106] on input "text" at bounding box center [452, 107] width 16 height 7
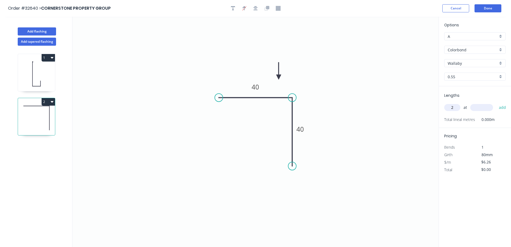
type input "2"
type input "385"
click at [496, 103] on button "add" at bounding box center [502, 107] width 13 height 9
type input "$12.52"
click at [486, 9] on button "Done" at bounding box center [488, 8] width 27 height 8
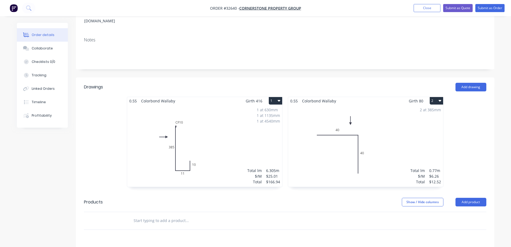
click at [418, 126] on div "2 at 385mm Total lm $/M Total 0.77m $6.26 $12.52" at bounding box center [365, 146] width 155 height 82
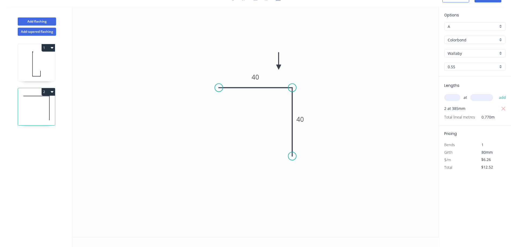
scroll to position [10, 0]
click at [491, 166] on input "$12.52" at bounding box center [490, 167] width 18 height 8
type input "$46.20"
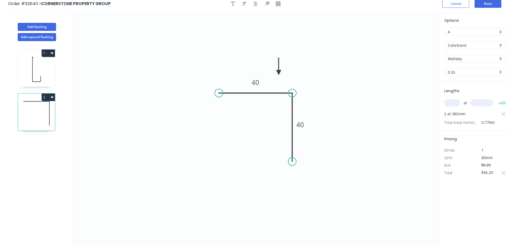
scroll to position [0, 0]
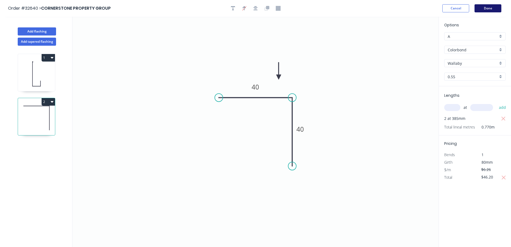
click at [482, 9] on button "Done" at bounding box center [488, 8] width 27 height 8
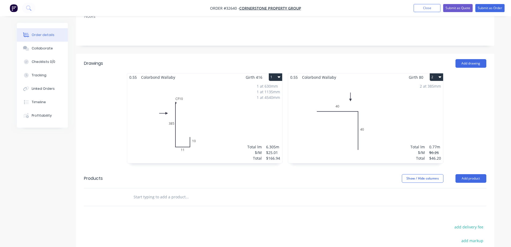
scroll to position [32, 0]
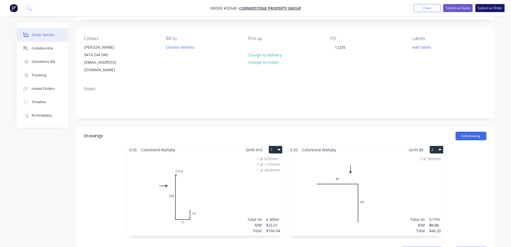
click at [483, 9] on button "Submit as Order" at bounding box center [489, 8] width 29 height 8
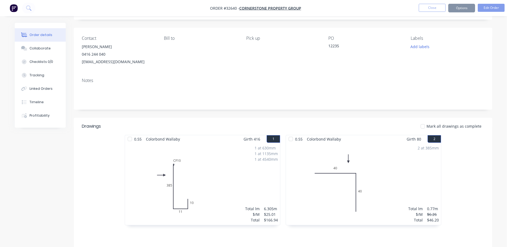
scroll to position [0, 0]
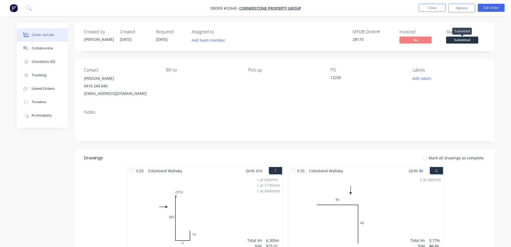
click at [468, 41] on span "Submitted" at bounding box center [462, 39] width 32 height 7
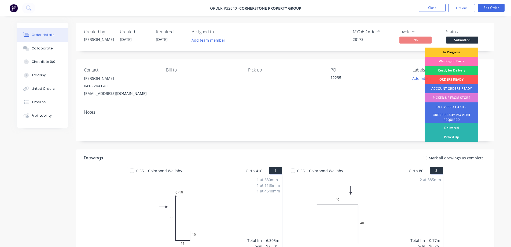
click at [463, 53] on div "In Progress" at bounding box center [452, 51] width 54 height 9
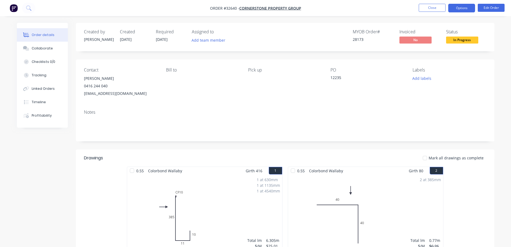
click at [457, 6] on button "Options" at bounding box center [461, 8] width 27 height 9
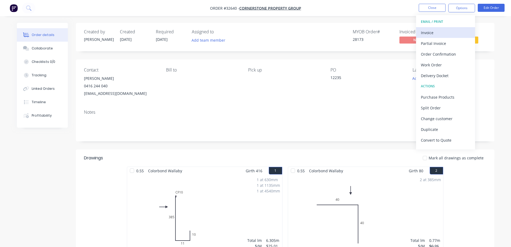
click at [433, 31] on div "Invoice" at bounding box center [445, 33] width 49 height 8
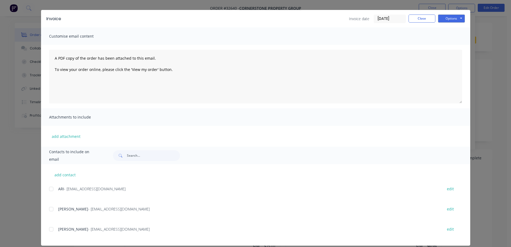
scroll to position [18, 0]
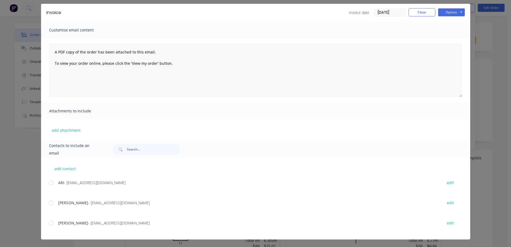
drag, startPoint x: 50, startPoint y: 223, endPoint x: 59, endPoint y: 223, distance: 9.7
click at [50, 224] on div at bounding box center [51, 222] width 11 height 11
click at [459, 13] on button "Options" at bounding box center [451, 12] width 27 height 8
click at [450, 40] on button "Email" at bounding box center [455, 39] width 34 height 9
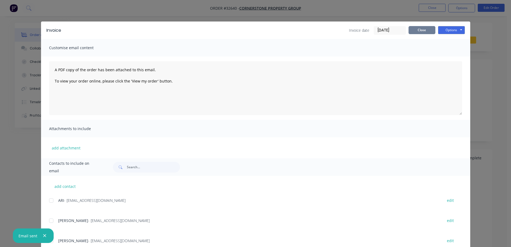
click at [427, 29] on button "Close" at bounding box center [422, 30] width 27 height 8
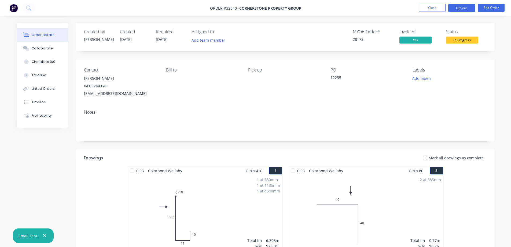
click at [461, 8] on button "Options" at bounding box center [461, 8] width 27 height 9
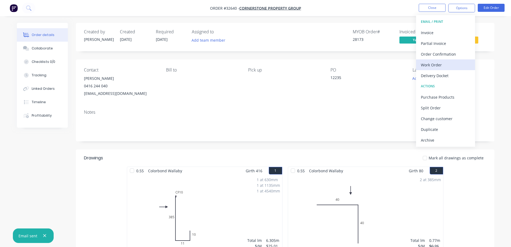
click at [438, 62] on div "Work Order" at bounding box center [445, 65] width 49 height 8
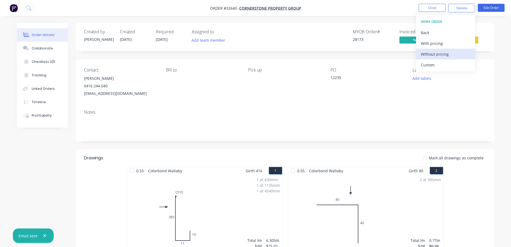
click at [446, 53] on div "Without pricing" at bounding box center [445, 54] width 49 height 8
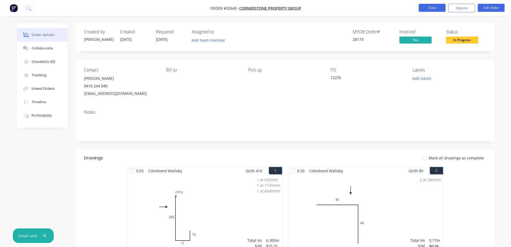
click at [437, 9] on button "Close" at bounding box center [432, 8] width 27 height 8
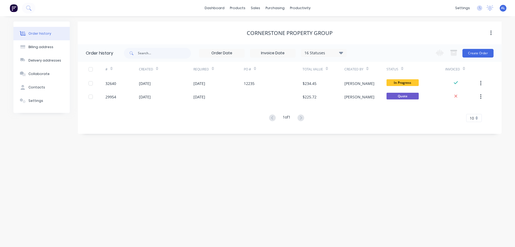
click at [13, 7] on img at bounding box center [14, 8] width 8 height 8
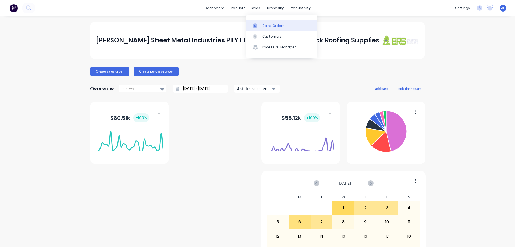
click at [267, 25] on div "Sales Orders" at bounding box center [273, 25] width 22 height 5
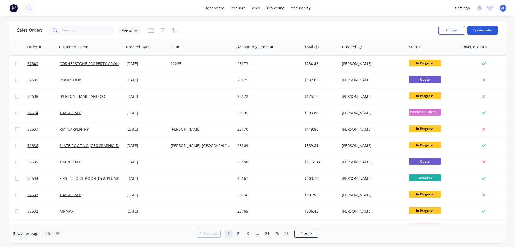
drag, startPoint x: 483, startPoint y: 31, endPoint x: 480, endPoint y: 33, distance: 3.4
click at [480, 33] on button "Create order" at bounding box center [482, 30] width 31 height 9
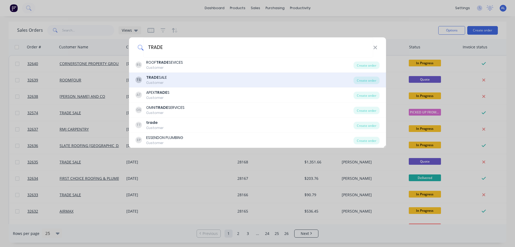
type input "TRADE"
click at [183, 80] on div "TS TRADE SALE Customer" at bounding box center [244, 80] width 218 height 10
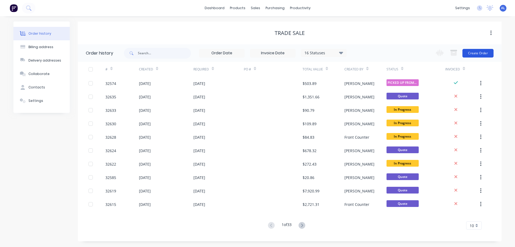
click at [480, 53] on button "Create Order" at bounding box center [477, 53] width 31 height 9
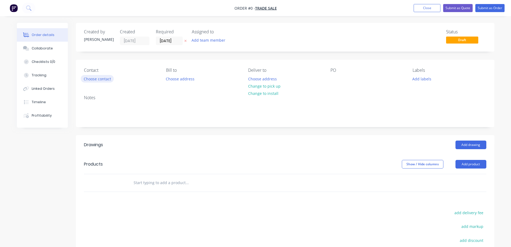
click at [109, 81] on button "Choose contact" at bounding box center [97, 78] width 33 height 7
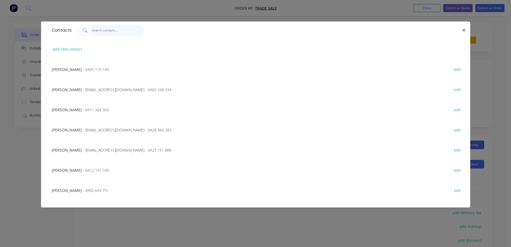
click at [120, 31] on input "text" at bounding box center [118, 30] width 52 height 11
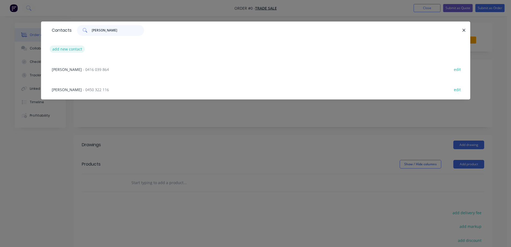
type input "[PERSON_NAME]"
click at [75, 50] on button "add new contact" at bounding box center [67, 48] width 35 height 7
select select "AU"
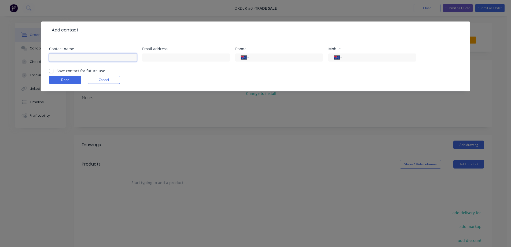
drag, startPoint x: 80, startPoint y: 54, endPoint x: 91, endPoint y: 51, distance: 12.2
click at [80, 54] on input "text" at bounding box center [93, 57] width 88 height 8
type input "[PERSON_NAME]"
type input "0488 158 846"
click at [57, 71] on label "Save contact for future use" at bounding box center [81, 71] width 49 height 6
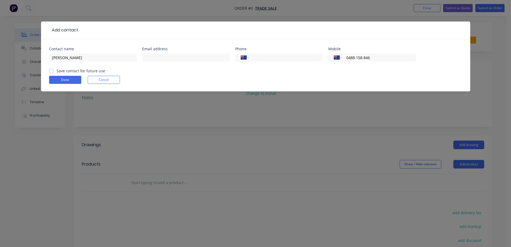
click at [50, 71] on input "Save contact for future use" at bounding box center [51, 70] width 4 height 5
checkbox input "true"
click at [76, 80] on button "Done" at bounding box center [65, 80] width 32 height 8
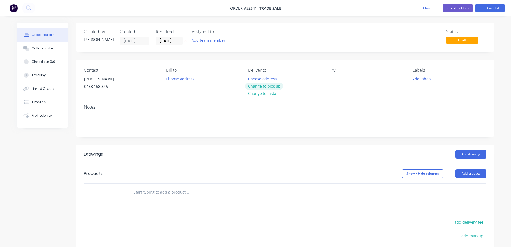
click at [274, 87] on button "Change to pick up" at bounding box center [264, 85] width 38 height 7
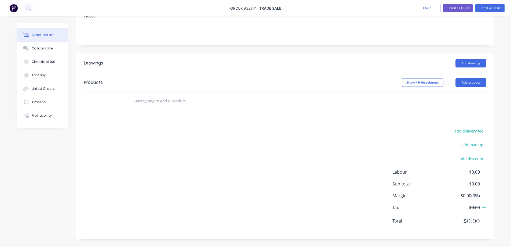
scroll to position [91, 0]
click at [168, 100] on input "text" at bounding box center [186, 100] width 107 height 11
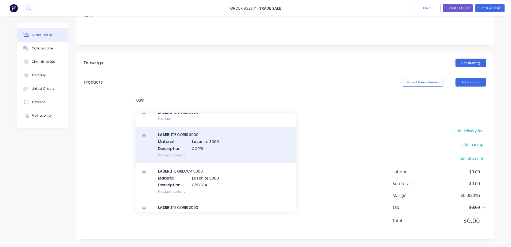
scroll to position [49, 0]
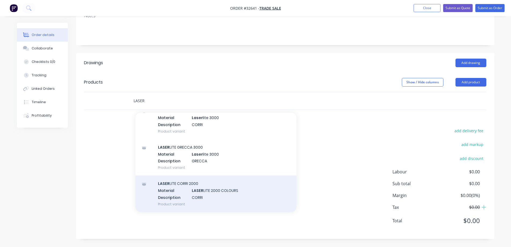
type input "LASER"
click at [211, 196] on div "LASER LITE CORRI 2000 Material LASER LITE 2000 COLOURS Description CORRI Produc…" at bounding box center [215, 193] width 161 height 36
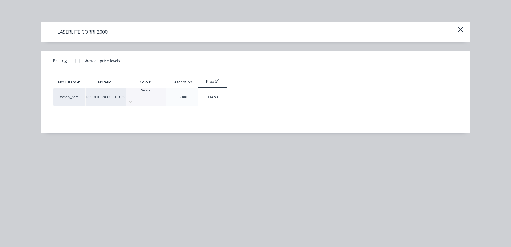
click at [153, 94] on div at bounding box center [146, 95] width 40 height 5
click at [210, 94] on div "$14.50" at bounding box center [213, 97] width 29 height 18
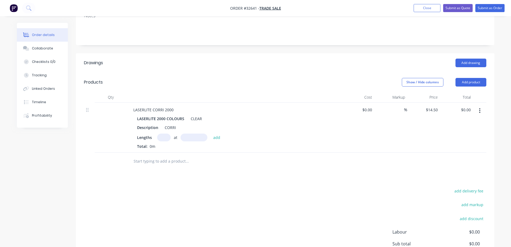
drag, startPoint x: 164, startPoint y: 134, endPoint x: 165, endPoint y: 139, distance: 4.9
click at [164, 134] on input "text" at bounding box center [163, 137] width 13 height 8
type input "7"
type input "3500"
click at [211, 133] on button "add" at bounding box center [217, 136] width 13 height 7
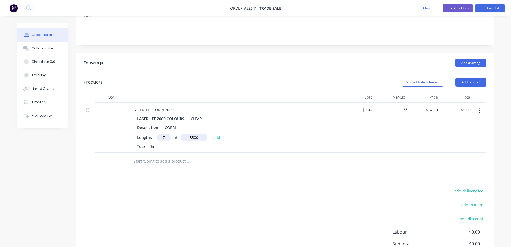
type input "$355.25"
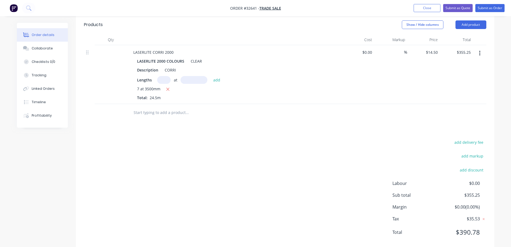
scroll to position [160, 0]
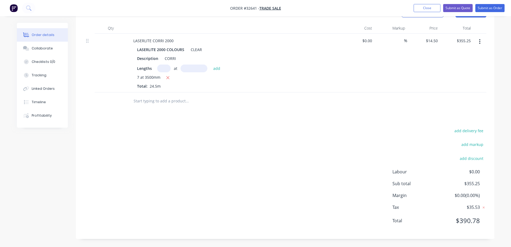
click at [152, 97] on input "text" at bounding box center [186, 100] width 107 height 11
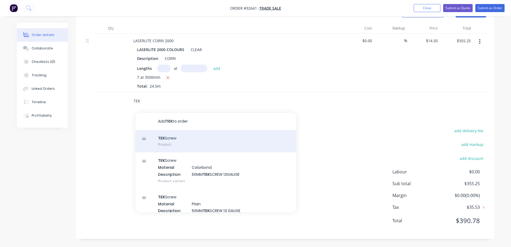
type input "TEK"
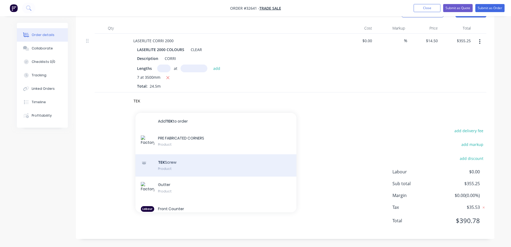
click at [194, 165] on div "TEK Screw Product" at bounding box center [215, 165] width 161 height 23
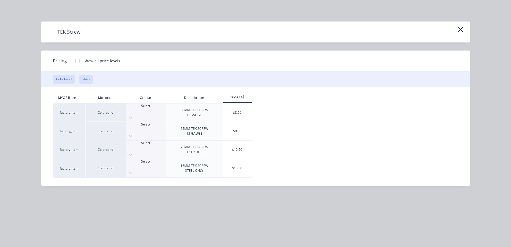
drag, startPoint x: 84, startPoint y: 78, endPoint x: 93, endPoint y: 85, distance: 11.9
click at [84, 78] on button "Plain" at bounding box center [86, 79] width 14 height 9
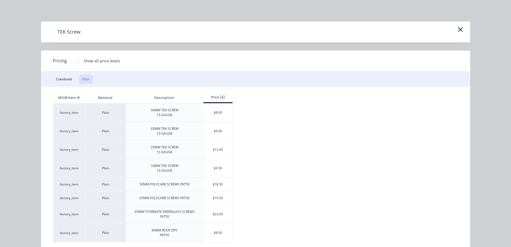
click at [209, 185] on div "$18.50" at bounding box center [218, 183] width 29 height 13
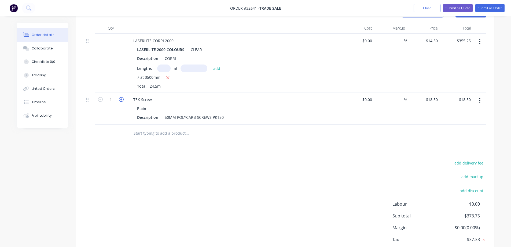
click at [120, 100] on icon "button" at bounding box center [121, 99] width 5 height 5
type input "2"
type input "$37.00"
click at [120, 100] on icon "button" at bounding box center [121, 99] width 5 height 5
type input "3"
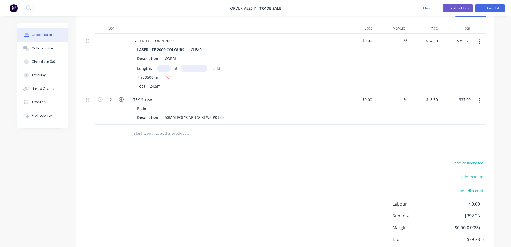
type input "$55.50"
click at [120, 100] on icon "button" at bounding box center [121, 99] width 5 height 5
type input "4"
type input "$74.00"
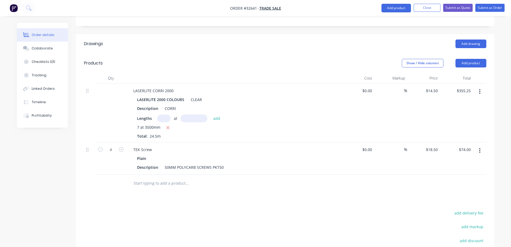
scroll to position [5, 0]
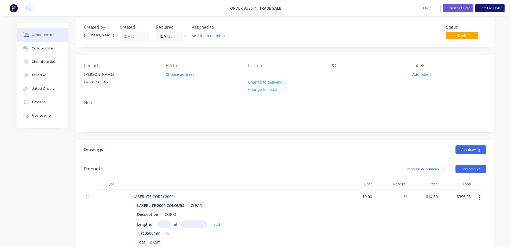
click at [486, 7] on button "Submit as Order" at bounding box center [489, 8] width 29 height 8
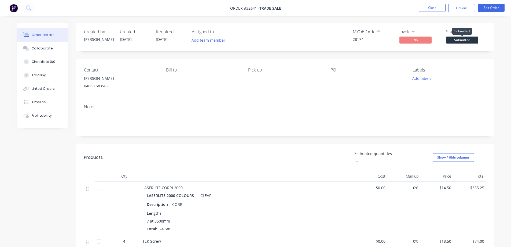
click at [463, 41] on span "Submitted" at bounding box center [462, 39] width 32 height 7
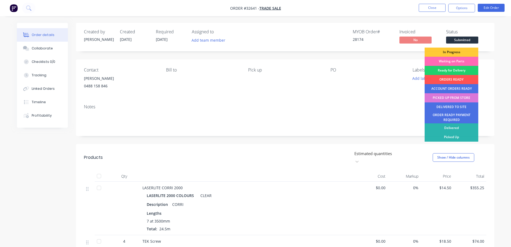
click at [458, 60] on div "Waiting on Parts" at bounding box center [452, 61] width 54 height 9
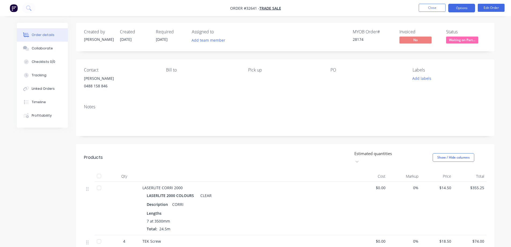
click at [462, 9] on button "Options" at bounding box center [461, 8] width 27 height 9
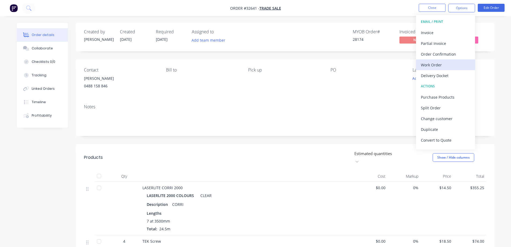
click at [442, 63] on div "Work Order" at bounding box center [445, 65] width 49 height 8
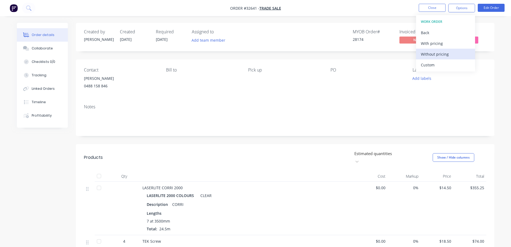
click at [444, 56] on div "Without pricing" at bounding box center [445, 54] width 49 height 8
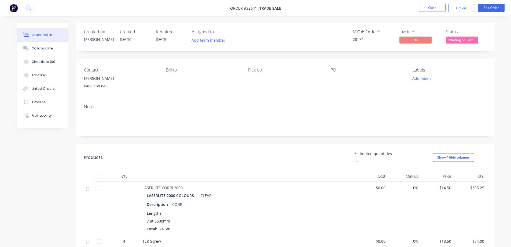
click at [336, 53] on div "Created by [PERSON_NAME] Created [DATE] Required [DATE] Assigned to Add team me…" at bounding box center [285, 187] width 418 height 329
click at [457, 9] on button "Options" at bounding box center [461, 8] width 27 height 9
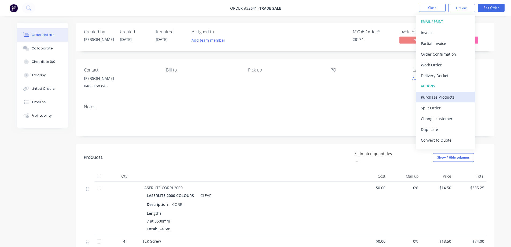
click at [440, 97] on div "Purchase Products" at bounding box center [445, 97] width 49 height 8
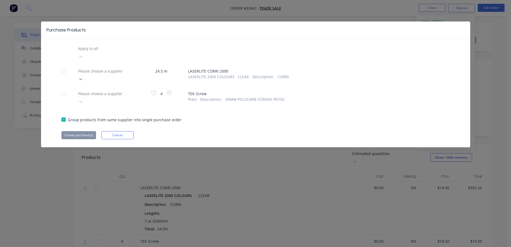
click at [82, 78] on icon at bounding box center [80, 79] width 3 height 2
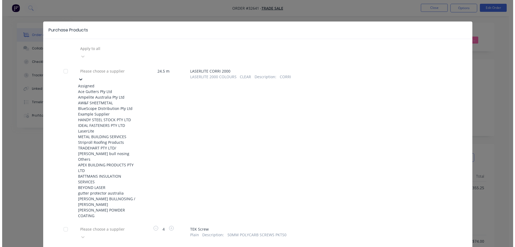
scroll to position [79, 0]
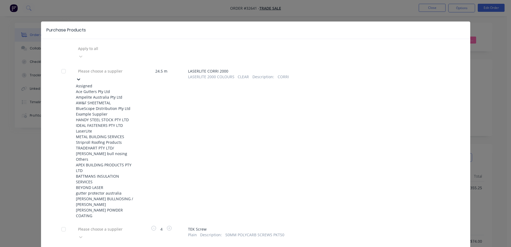
click at [109, 128] on div "LaserLite" at bounding box center [105, 131] width 59 height 6
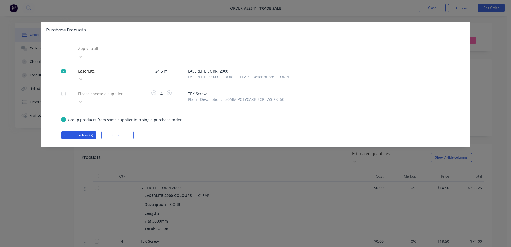
click at [89, 131] on button "Create purchase(s)" at bounding box center [78, 135] width 35 height 8
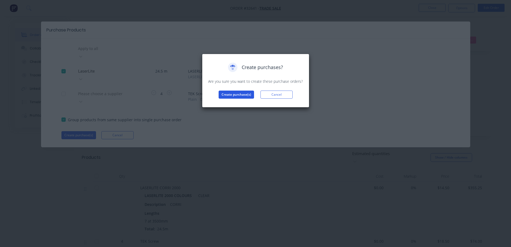
click at [228, 96] on button "Create purchase(s)" at bounding box center [236, 94] width 35 height 8
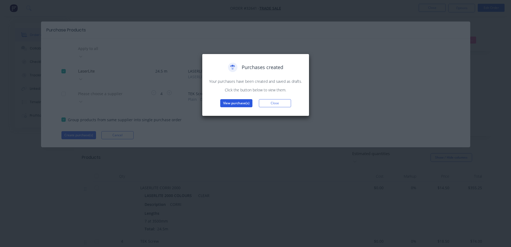
click at [246, 103] on button "View purchase(s)" at bounding box center [236, 103] width 32 height 8
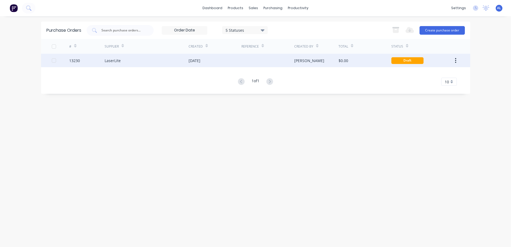
click at [330, 60] on div "[PERSON_NAME]" at bounding box center [316, 60] width 44 height 13
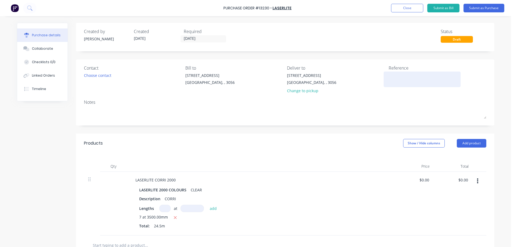
drag, startPoint x: 389, startPoint y: 84, endPoint x: 283, endPoint y: 146, distance: 123.5
click at [390, 83] on textarea at bounding box center [422, 78] width 67 height 12
type textarea "28174"
click at [105, 77] on div "Choose contact" at bounding box center [97, 75] width 27 height 6
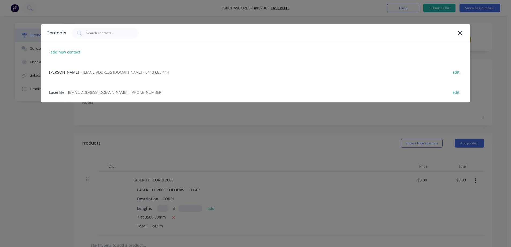
drag, startPoint x: 112, startPoint y: 94, endPoint x: 161, endPoint y: 93, distance: 48.8
click at [113, 94] on span "- [EMAIL_ADDRESS][DOMAIN_NAME] - [PHONE_NUMBER]" at bounding box center [114, 92] width 97 height 6
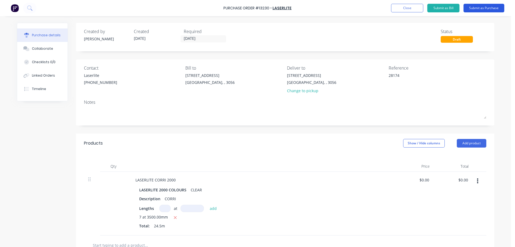
click at [484, 10] on button "Submit as Purchase" at bounding box center [484, 8] width 41 height 9
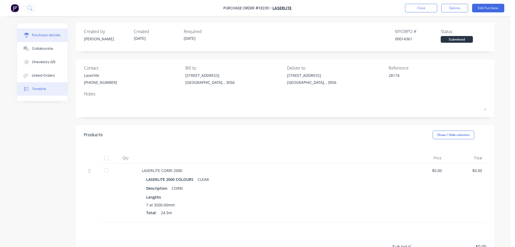
click at [39, 85] on button "Timeline" at bounding box center [42, 88] width 50 height 13
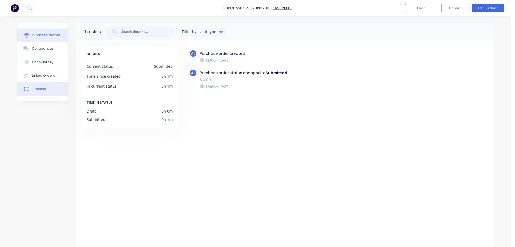
click at [38, 36] on div "Purchase details" at bounding box center [46, 35] width 29 height 5
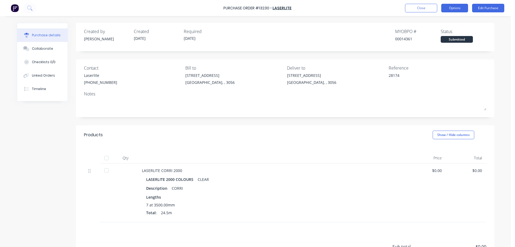
click at [455, 7] on button "Options" at bounding box center [454, 8] width 27 height 9
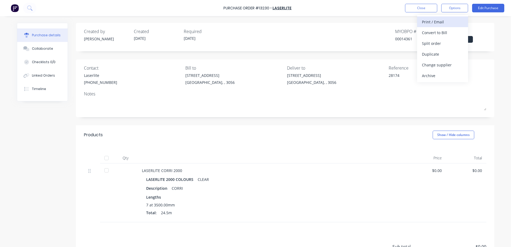
click at [442, 23] on div "Print / Email" at bounding box center [442, 22] width 41 height 8
click at [446, 44] on div "Without pricing" at bounding box center [442, 43] width 41 height 8
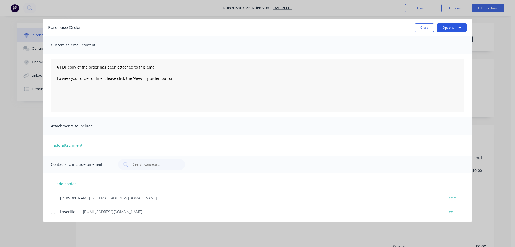
drag, startPoint x: 461, startPoint y: 28, endPoint x: 458, endPoint y: 31, distance: 3.6
click at [461, 28] on icon "button" at bounding box center [459, 27] width 3 height 4
click at [442, 50] on div "Print" at bounding box center [441, 52] width 41 height 8
drag, startPoint x: 54, startPoint y: 212, endPoint x: 83, endPoint y: 208, distance: 29.4
click at [54, 212] on div at bounding box center [53, 211] width 11 height 11
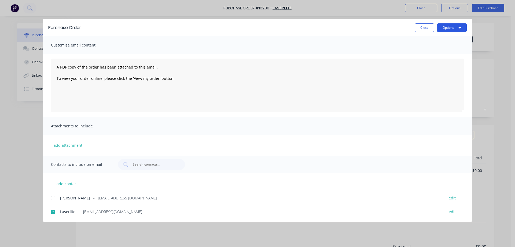
click at [458, 27] on button "Options" at bounding box center [452, 27] width 30 height 9
click at [441, 64] on div "Email" at bounding box center [441, 63] width 41 height 8
click at [424, 28] on button "Close" at bounding box center [425, 27] width 20 height 9
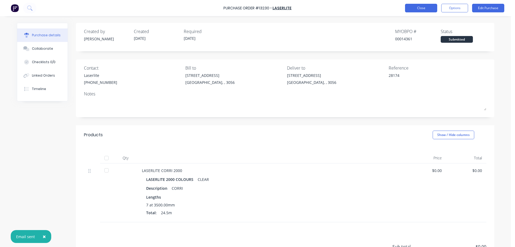
click at [430, 6] on button "Close" at bounding box center [421, 8] width 32 height 9
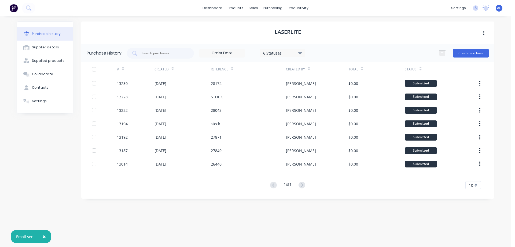
click at [12, 5] on img at bounding box center [14, 8] width 8 height 8
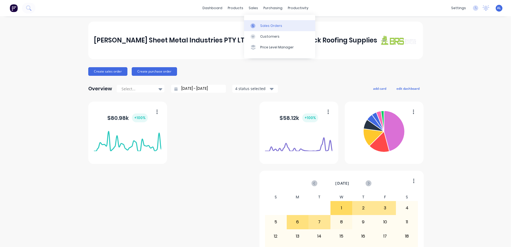
click at [272, 23] on div "Sales Orders" at bounding box center [271, 25] width 22 height 5
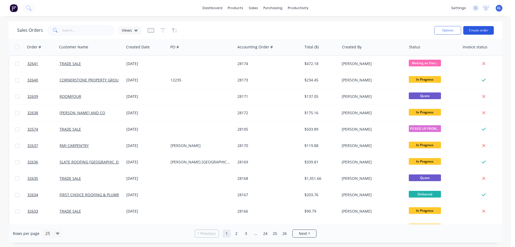
click at [483, 31] on button "Create order" at bounding box center [478, 30] width 31 height 9
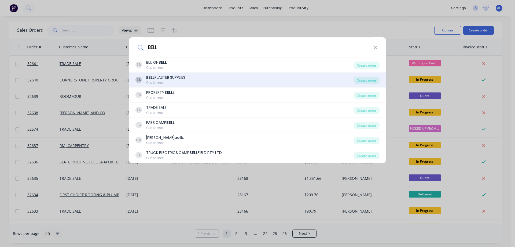
type input "BELL"
click at [170, 81] on div "Customer" at bounding box center [165, 82] width 39 height 5
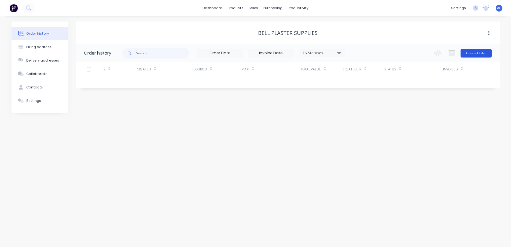
click at [475, 52] on button "Create Order" at bounding box center [476, 53] width 31 height 9
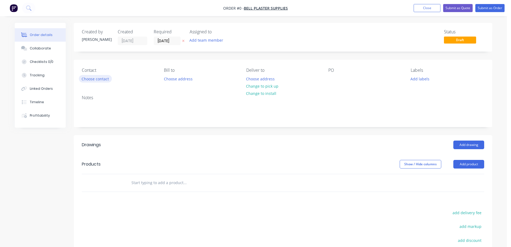
click at [97, 79] on button "Choose contact" at bounding box center [95, 78] width 33 height 7
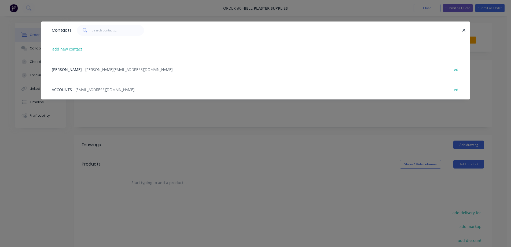
click at [100, 69] on span "- [PERSON_NAME][EMAIL_ADDRESS][DOMAIN_NAME] -" at bounding box center [129, 69] width 92 height 5
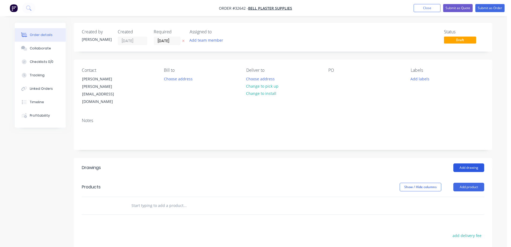
click at [477, 163] on button "Add drawing" at bounding box center [468, 167] width 31 height 9
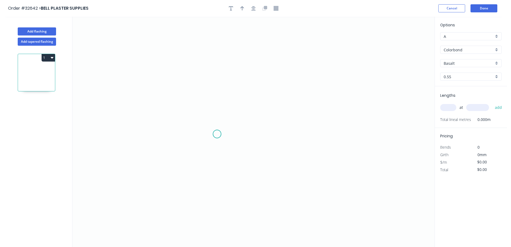
click at [217, 134] on icon "0" at bounding box center [253, 132] width 362 height 230
click at [214, 57] on icon "0" at bounding box center [253, 132] width 362 height 230
drag, startPoint x: 301, startPoint y: 52, endPoint x: 191, endPoint y: 138, distance: 139.5
click at [302, 53] on icon "0 ?" at bounding box center [253, 132] width 362 height 230
click at [211, 94] on rect at bounding box center [209, 94] width 11 height 8
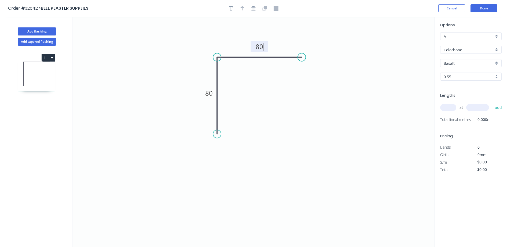
type input "$10.08"
click at [251, 9] on icon "button" at bounding box center [253, 8] width 4 height 5
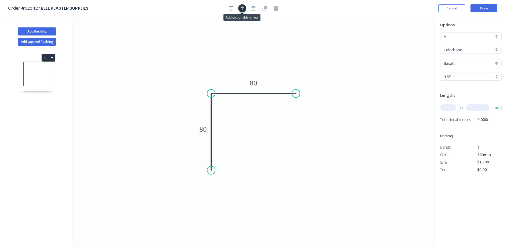
click at [240, 10] on icon "button" at bounding box center [242, 8] width 4 height 5
drag, startPoint x: 408, startPoint y: 44, endPoint x: 234, endPoint y: 77, distance: 177.2
click at [234, 77] on icon at bounding box center [233, 70] width 5 height 17
click at [498, 64] on div "Basalt" at bounding box center [470, 63] width 61 height 8
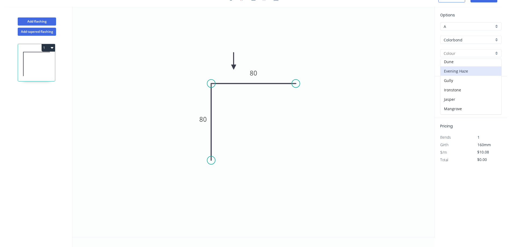
scroll to position [134, 0]
click at [473, 69] on div "Night Sky" at bounding box center [470, 69] width 61 height 9
type input "Night Sky"
drag, startPoint x: 447, startPoint y: 98, endPoint x: 381, endPoint y: 121, distance: 69.9
click at [447, 98] on input "text" at bounding box center [448, 97] width 16 height 7
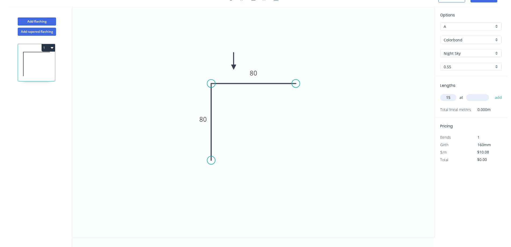
type input "15"
type input "3600"
click at [492, 93] on button "add" at bounding box center [498, 97] width 13 height 9
type input "$544.32"
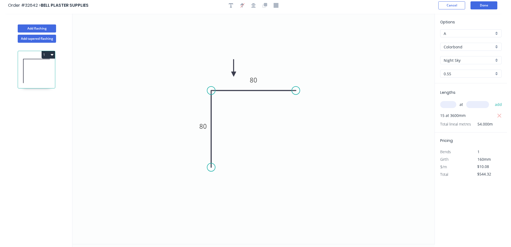
scroll to position [0, 0]
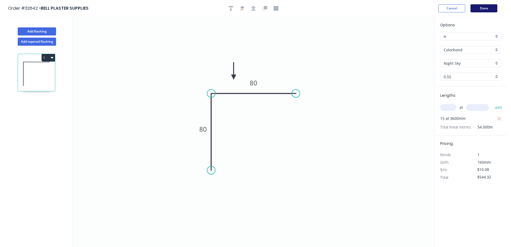
click at [485, 9] on button "Done" at bounding box center [483, 8] width 27 height 8
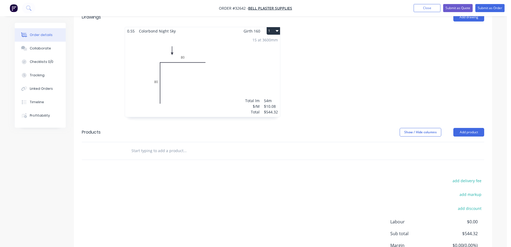
scroll to position [187, 0]
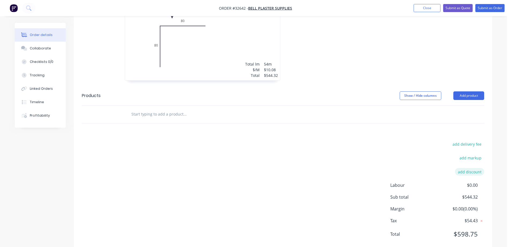
click at [468, 168] on button "add discount" at bounding box center [469, 171] width 29 height 7
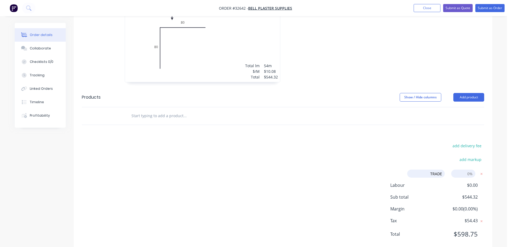
type input "TRADE"
click at [471, 169] on input at bounding box center [463, 173] width 24 height 8
type input "10"
click input "submit" at bounding box center [0, 0] width 0 height 0
click at [465, 169] on input "10.00%" at bounding box center [463, 173] width 24 height 8
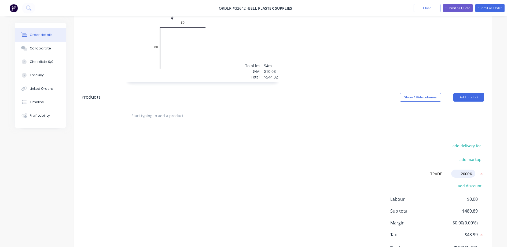
click input "submit" at bounding box center [0, 0] width 0 height 0
type input "2"
type input "15"
click input "submit" at bounding box center [0, 0] width 0 height 0
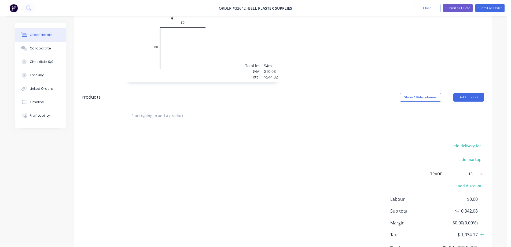
click at [340, 159] on div "add delivery fee add markup TRADE TRADE Discount name (Optional) 15 15 0% add d…" at bounding box center [283, 200] width 402 height 116
click at [431, 196] on span "Labour" at bounding box center [414, 199] width 48 height 6
click at [482, 171] on icon at bounding box center [481, 173] width 5 height 5
click at [474, 169] on button "add discount" at bounding box center [469, 172] width 29 height 7
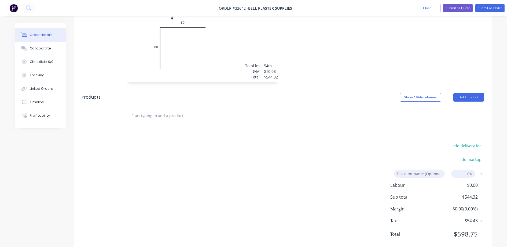
click at [431, 169] on input at bounding box center [419, 173] width 51 height 8
type input "trade"
click at [472, 169] on input at bounding box center [463, 173] width 24 height 8
type input "15"
click input "submit" at bounding box center [0, 0] width 0 height 0
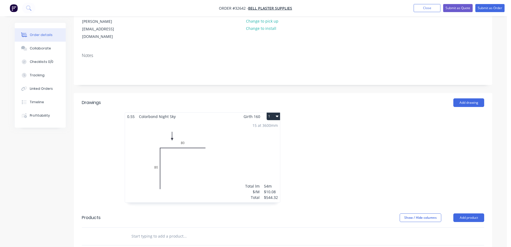
scroll to position [0, 0]
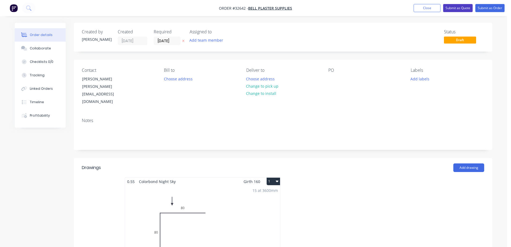
click at [455, 9] on button "Submit as Quote" at bounding box center [458, 8] width 30 height 8
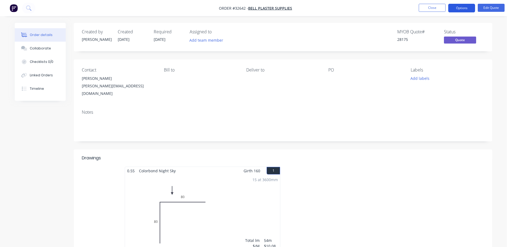
click at [468, 9] on button "Options" at bounding box center [461, 8] width 27 height 9
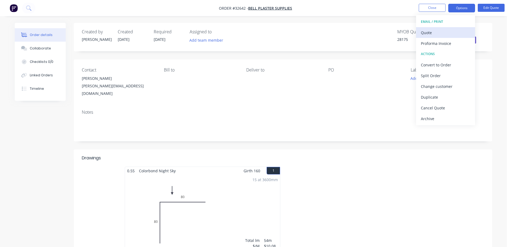
click at [439, 31] on div "Quote" at bounding box center [445, 33] width 49 height 8
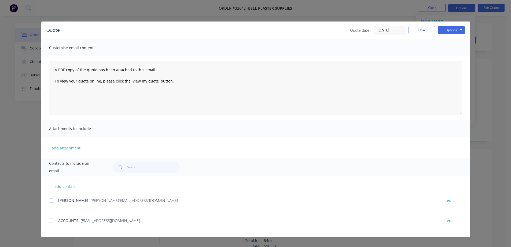
click at [53, 200] on div at bounding box center [51, 200] width 11 height 11
click at [458, 31] on button "Options" at bounding box center [451, 30] width 27 height 8
click at [457, 58] on button "Email" at bounding box center [455, 57] width 34 height 9
click at [420, 30] on button "Close" at bounding box center [422, 30] width 27 height 8
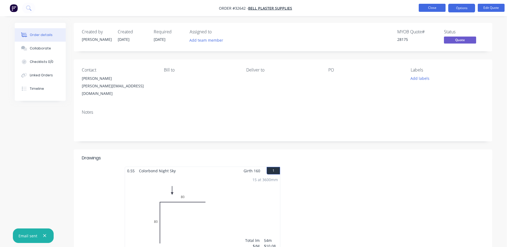
click at [435, 8] on button "Close" at bounding box center [432, 8] width 27 height 8
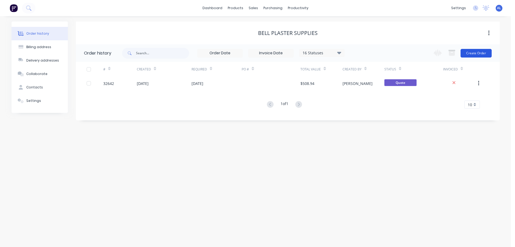
click at [476, 52] on button "Create Order" at bounding box center [476, 53] width 31 height 9
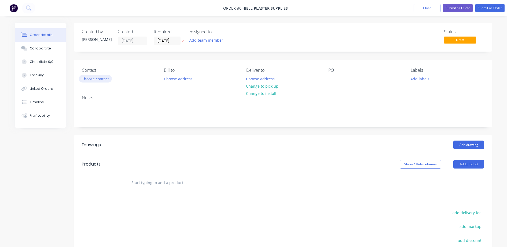
click at [109, 80] on button "Choose contact" at bounding box center [95, 78] width 33 height 7
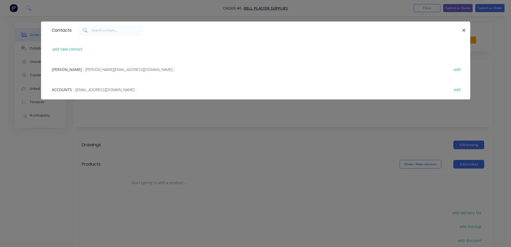
click at [83, 70] on span "- [PERSON_NAME][EMAIL_ADDRESS][DOMAIN_NAME] -" at bounding box center [129, 69] width 92 height 5
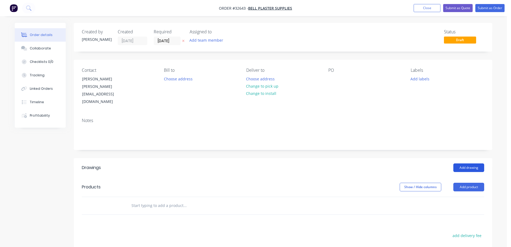
click at [468, 163] on button "Add drawing" at bounding box center [468, 167] width 31 height 9
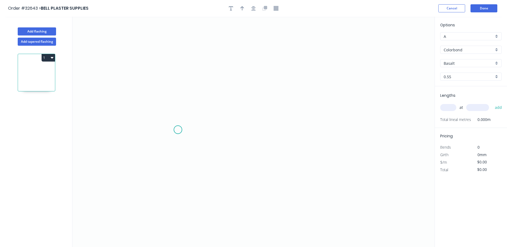
click at [178, 129] on icon "0" at bounding box center [253, 132] width 362 height 230
click at [240, 82] on icon "0" at bounding box center [253, 132] width 362 height 230
drag, startPoint x: 328, startPoint y: 82, endPoint x: 315, endPoint y: 90, distance: 14.7
click at [328, 82] on icon "0 ?" at bounding box center [253, 132] width 362 height 230
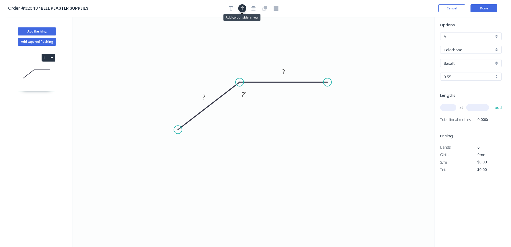
click at [244, 8] on icon "button" at bounding box center [242, 8] width 4 height 4
drag, startPoint x: 406, startPoint y: 42, endPoint x: 253, endPoint y: 76, distance: 156.3
click at [261, 64] on icon at bounding box center [261, 58] width 5 height 17
click at [203, 94] on tspan "?" at bounding box center [204, 96] width 3 height 9
type input "$14.02"
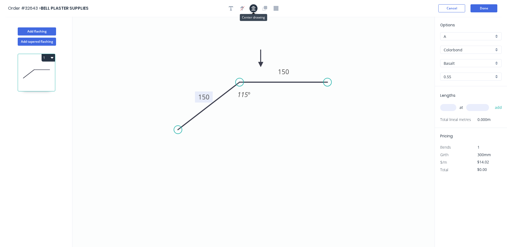
click at [253, 10] on icon "button" at bounding box center [253, 8] width 4 height 4
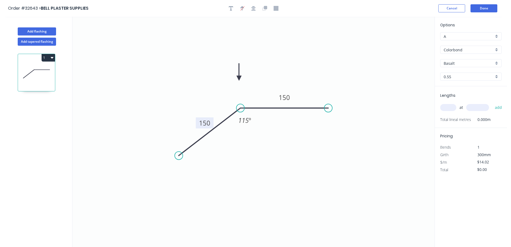
drag, startPoint x: 260, startPoint y: 64, endPoint x: 239, endPoint y: 78, distance: 25.3
click at [239, 78] on icon at bounding box center [239, 71] width 5 height 17
click at [497, 64] on div "Basalt" at bounding box center [470, 63] width 61 height 8
click at [469, 79] on div "Night Sky" at bounding box center [470, 79] width 61 height 9
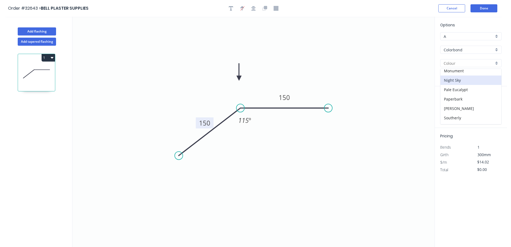
type input "Night Sky"
drag, startPoint x: 452, startPoint y: 110, endPoint x: 439, endPoint y: 112, distance: 13.3
click at [452, 110] on input "text" at bounding box center [448, 107] width 16 height 7
type input "1"
type input "3200"
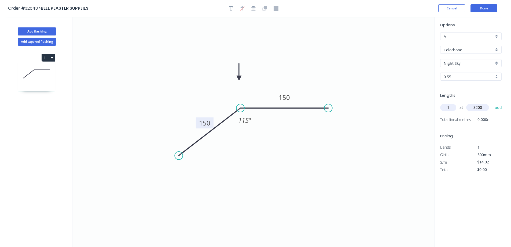
click at [492, 103] on button "add" at bounding box center [498, 107] width 13 height 9
type input "$44.86"
click at [481, 10] on button "Done" at bounding box center [483, 8] width 27 height 8
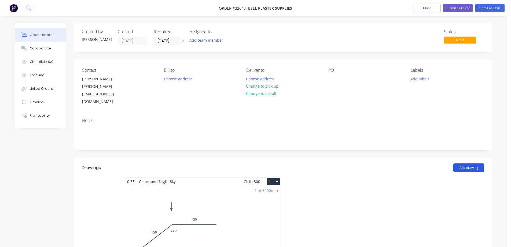
click at [467, 163] on button "Add drawing" at bounding box center [468, 167] width 31 height 9
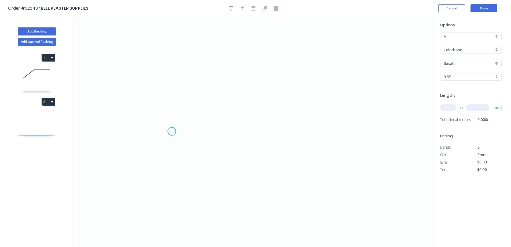
click at [172, 130] on icon "0" at bounding box center [253, 132] width 362 height 230
drag, startPoint x: 226, startPoint y: 75, endPoint x: 244, endPoint y: 76, distance: 18.0
click at [227, 75] on icon "0" at bounding box center [253, 132] width 362 height 230
click at [320, 72] on icon "0 ?" at bounding box center [253, 132] width 362 height 230
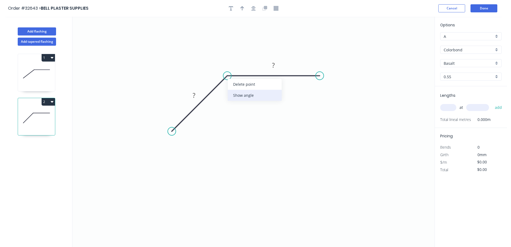
click at [253, 95] on div "Show angle" at bounding box center [255, 95] width 54 height 11
click at [236, 88] on rect at bounding box center [232, 88] width 11 height 8
drag, startPoint x: 237, startPoint y: 89, endPoint x: 246, endPoint y: 115, distance: 27.5
click at [237, 89] on tspan "1230" at bounding box center [231, 87] width 14 height 9
click at [196, 96] on rect at bounding box center [194, 96] width 11 height 8
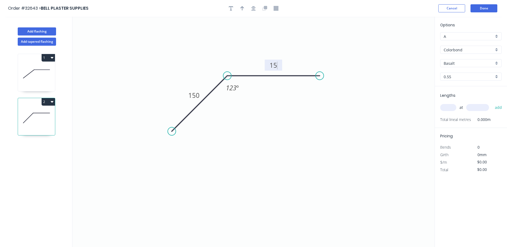
type input "$14.02"
click at [254, 8] on icon "button" at bounding box center [253, 8] width 4 height 4
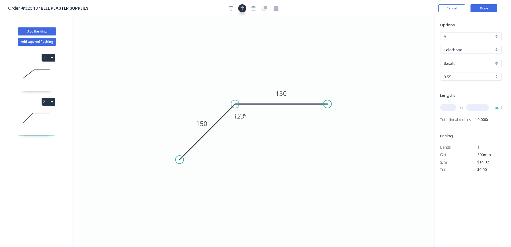
click at [244, 8] on icon "button" at bounding box center [242, 8] width 4 height 5
drag, startPoint x: 395, startPoint y: 45, endPoint x: 252, endPoint y: 79, distance: 147.0
click at [252, 79] on icon at bounding box center [252, 72] width 5 height 17
click at [499, 62] on div "Basalt" at bounding box center [470, 63] width 61 height 8
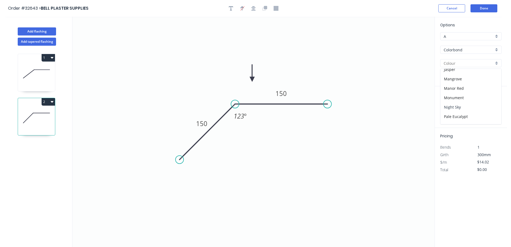
click at [479, 104] on div "Night Sky" at bounding box center [470, 106] width 61 height 9
type input "Night Sky"
drag, startPoint x: 448, startPoint y: 109, endPoint x: 405, endPoint y: 112, distance: 43.9
click at [435, 109] on div "Lengths at add Total lineal metres 0.000m" at bounding box center [471, 107] width 72 height 42
type input "2"
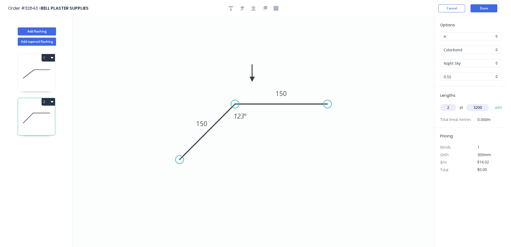
type input "3200"
click at [492, 103] on button "add" at bounding box center [498, 107] width 13 height 9
type input "$89.73"
click at [482, 8] on button "Done" at bounding box center [483, 8] width 27 height 8
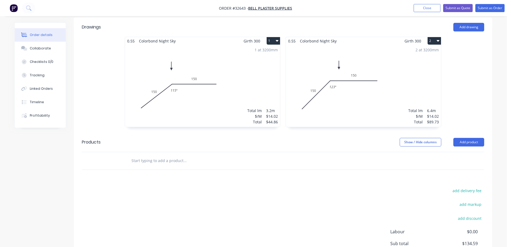
scroll to position [187, 0]
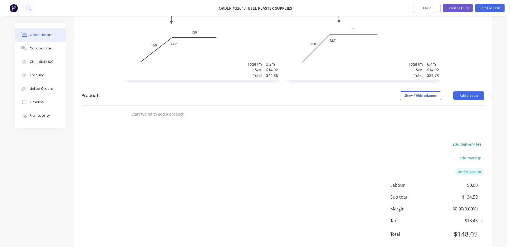
click at [469, 168] on button "add discount" at bounding box center [469, 171] width 29 height 7
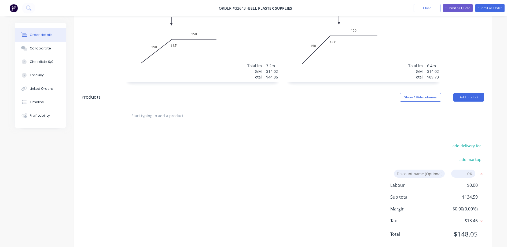
click at [422, 156] on div "add markup" at bounding box center [450, 163] width 67 height 14
click at [420, 169] on input at bounding box center [419, 173] width 51 height 8
type input "trade"
drag, startPoint x: 469, startPoint y: 159, endPoint x: 429, endPoint y: 151, distance: 40.7
click at [469, 169] on input at bounding box center [463, 173] width 24 height 8
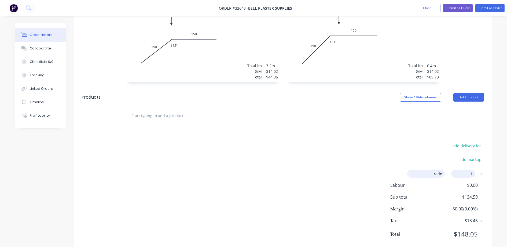
type input "15"
click input "submit" at bounding box center [0, 0] width 0 height 0
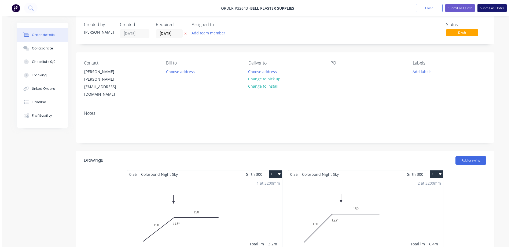
scroll to position [0, 0]
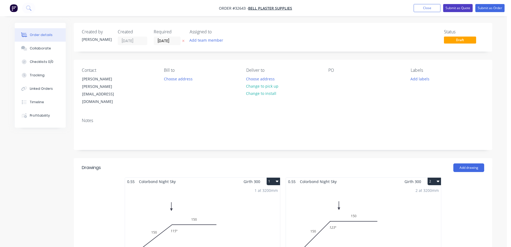
click at [461, 8] on button "Submit as Quote" at bounding box center [458, 8] width 30 height 8
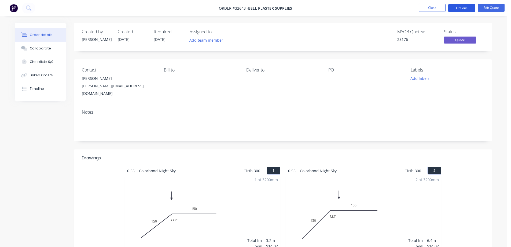
click at [459, 8] on button "Options" at bounding box center [461, 8] width 27 height 9
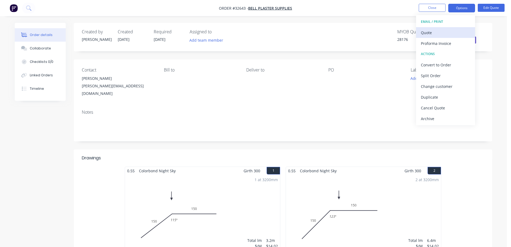
click at [438, 31] on div "Quote" at bounding box center [445, 33] width 49 height 8
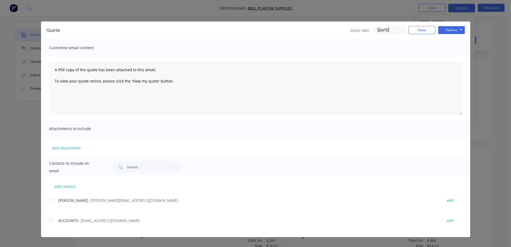
click at [51, 201] on div at bounding box center [51, 200] width 11 height 11
click at [457, 30] on button "Options" at bounding box center [451, 30] width 27 height 8
click at [457, 56] on button "Email" at bounding box center [455, 57] width 34 height 9
click at [431, 30] on button "Close" at bounding box center [422, 30] width 27 height 8
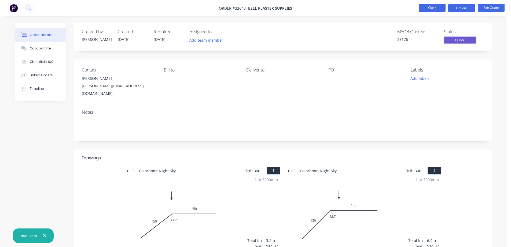
click at [442, 9] on button "Close" at bounding box center [432, 8] width 27 height 8
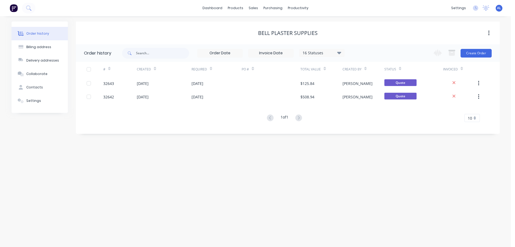
click at [14, 8] on img at bounding box center [14, 8] width 8 height 8
